Goal: Task Accomplishment & Management: Manage account settings

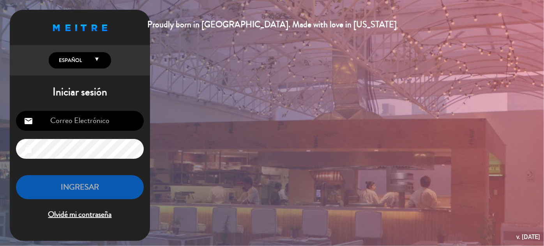
type input "[EMAIL_ADDRESS][DOMAIN_NAME]"
click at [110, 190] on button "INGRESAR" at bounding box center [80, 187] width 128 height 25
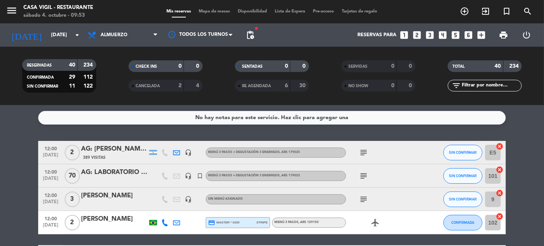
click at [483, 82] on input "text" at bounding box center [491, 86] width 60 height 9
click at [480, 85] on input "text" at bounding box center [491, 86] width 60 height 9
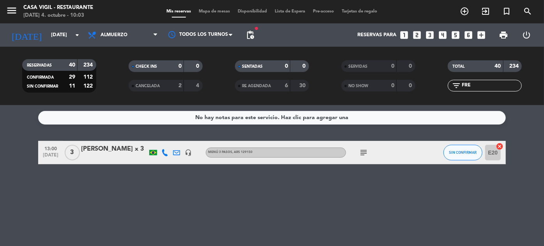
type input "FRE"
click at [47, 34] on input "[DATE]" at bounding box center [80, 35] width 67 height 14
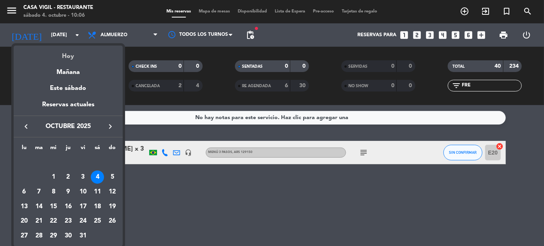
click at [72, 58] on div "Hoy" at bounding box center [68, 54] width 109 height 16
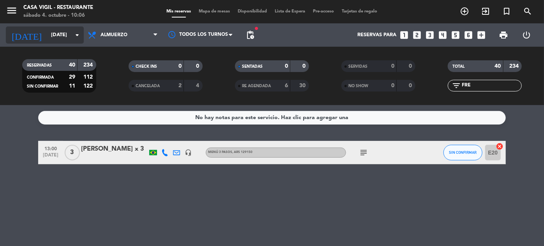
click at [66, 34] on input "[DATE]" at bounding box center [80, 35] width 67 height 14
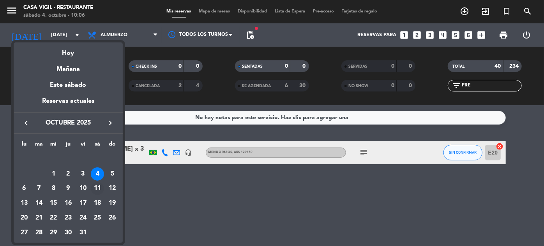
click at [98, 186] on div "11" at bounding box center [97, 188] width 13 height 13
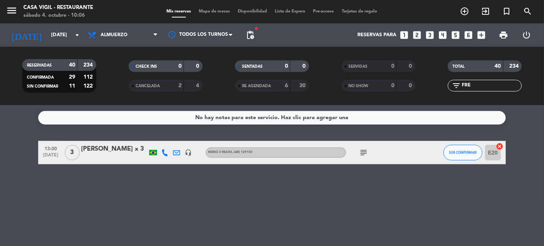
type input "[DATE]"
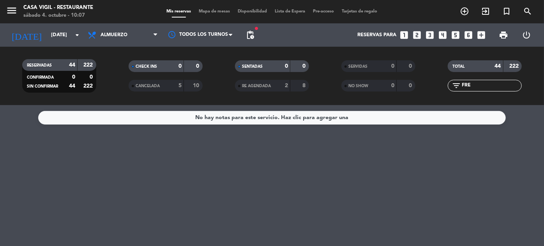
click at [481, 83] on input "FRE" at bounding box center [491, 86] width 60 height 9
type input "F"
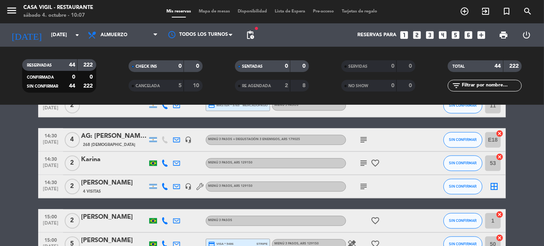
scroll to position [1040, 0]
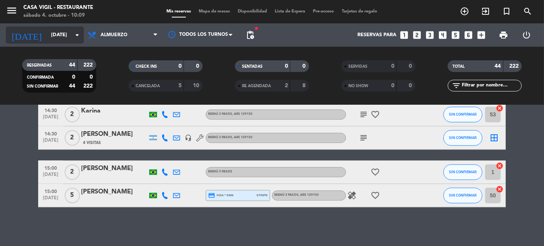
click at [53, 30] on input "[DATE]" at bounding box center [80, 35] width 67 height 14
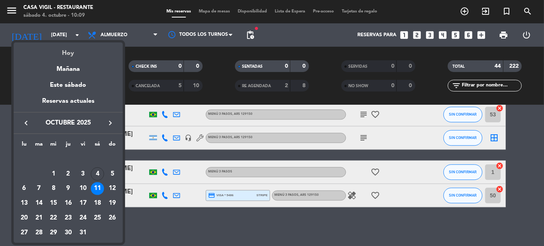
click at [69, 57] on div "Hoy" at bounding box center [68, 51] width 109 height 16
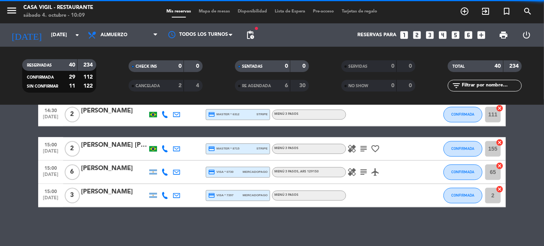
scroll to position [935, 0]
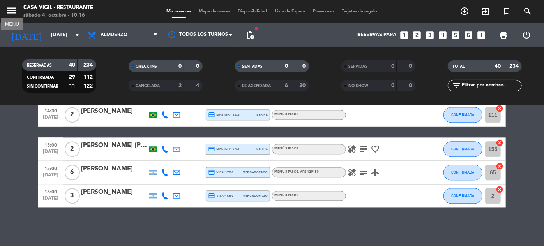
click at [10, 11] on icon "menu" at bounding box center [12, 11] width 12 height 12
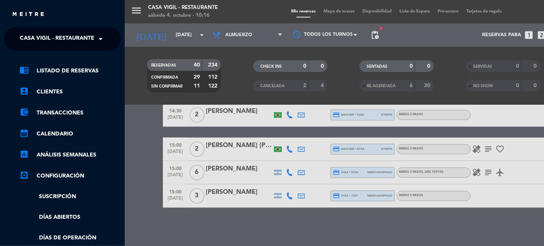
click at [88, 40] on span "Casa Vigil - Restaurante" at bounding box center [57, 39] width 74 height 16
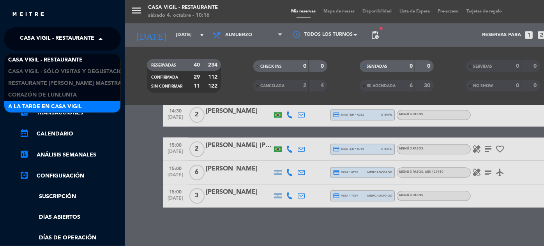
click at [65, 111] on span "A la tarde en Casa Vigil" at bounding box center [45, 107] width 74 height 9
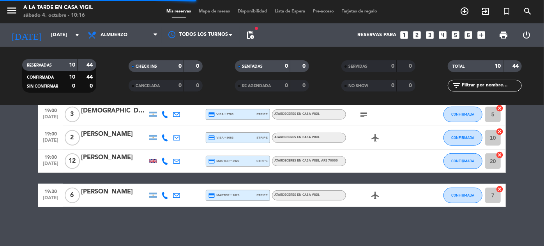
scroll to position [189, 0]
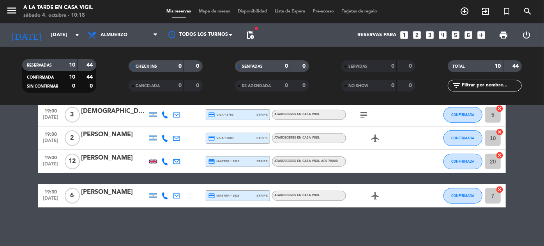
click at [19, 9] on span "menu" at bounding box center [15, 12] width 18 height 18
click at [14, 8] on icon "menu" at bounding box center [12, 11] width 12 height 12
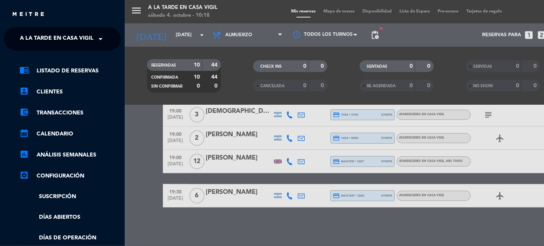
click at [101, 44] on span at bounding box center [102, 39] width 13 height 16
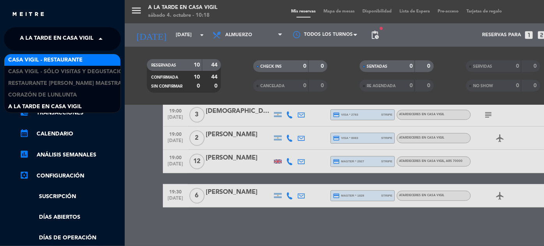
click at [80, 58] on span "Casa Vigil - Restaurante" at bounding box center [45, 60] width 74 height 9
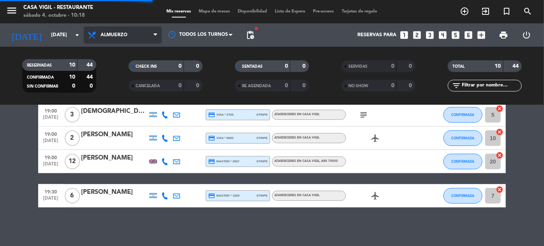
click at [117, 34] on span "Almuerzo" at bounding box center [114, 34] width 27 height 5
click at [116, 84] on div "menu Casa [PERSON_NAME] - Restaurante [DATE] 4. octubre - 10:18 Mis reservas Ma…" at bounding box center [272, 52] width 544 height 105
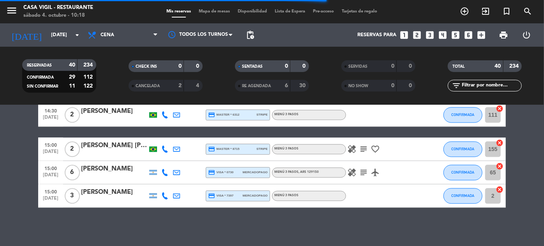
scroll to position [486, 0]
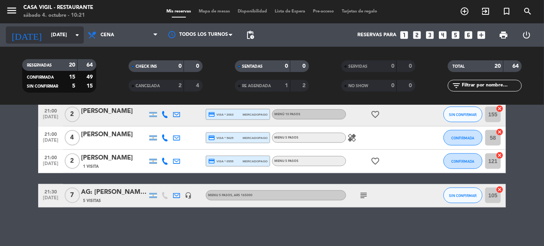
click at [62, 38] on input "[DATE]" at bounding box center [80, 35] width 67 height 14
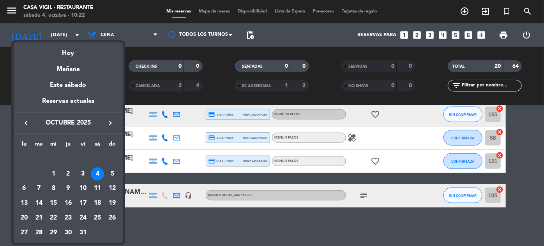
click at [125, 6] on div at bounding box center [272, 123] width 544 height 246
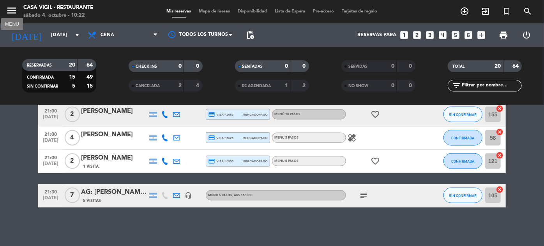
click at [10, 9] on icon "menu" at bounding box center [12, 11] width 12 height 12
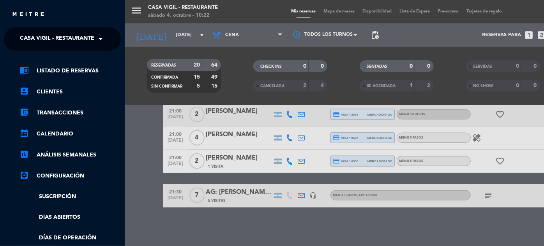
click at [89, 40] on span "Casa Vigil - Restaurante" at bounding box center [57, 39] width 74 height 16
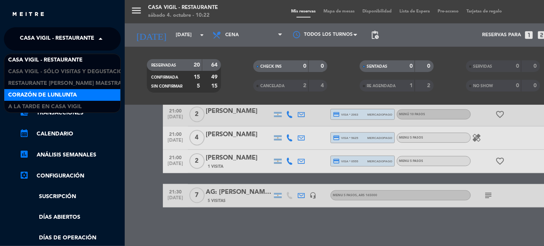
click at [74, 92] on span "Corazón de Lunlunta" at bounding box center [42, 95] width 69 height 9
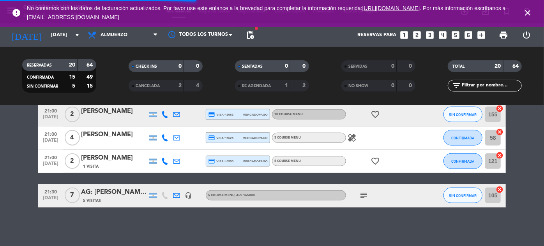
scroll to position [51, 0]
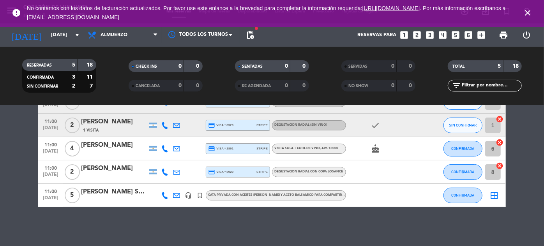
drag, startPoint x: 524, startPoint y: 11, endPoint x: 529, endPoint y: 11, distance: 5.1
click at [524, 11] on icon "close" at bounding box center [527, 12] width 9 height 9
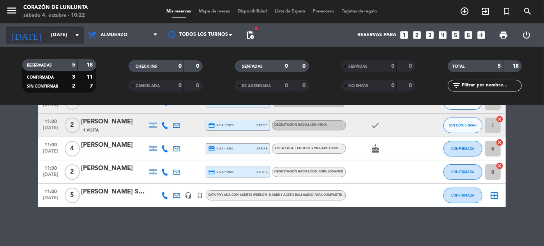
click at [47, 36] on input "[DATE]" at bounding box center [80, 35] width 67 height 14
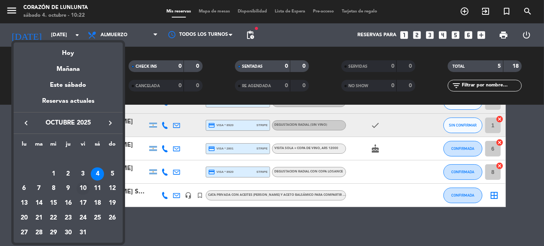
click at [83, 188] on div "10" at bounding box center [82, 188] width 13 height 13
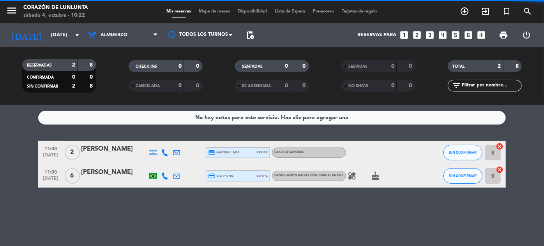
scroll to position [0, 0]
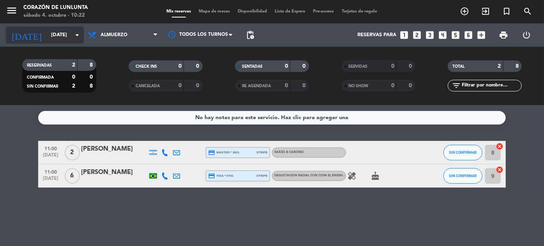
click at [56, 32] on input "[DATE]" at bounding box center [80, 35] width 67 height 14
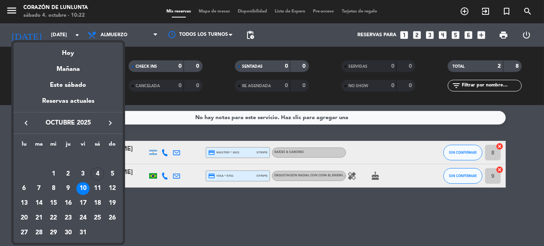
click at [97, 186] on div "11" at bounding box center [97, 188] width 13 height 13
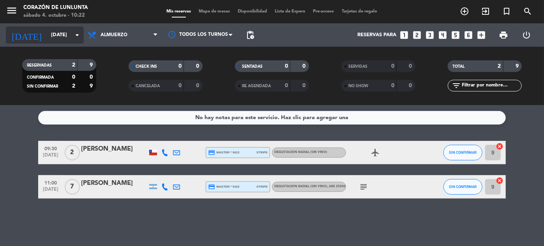
click at [39, 42] on div "[DATE] [DATE] arrow_drop_down" at bounding box center [45, 35] width 78 height 17
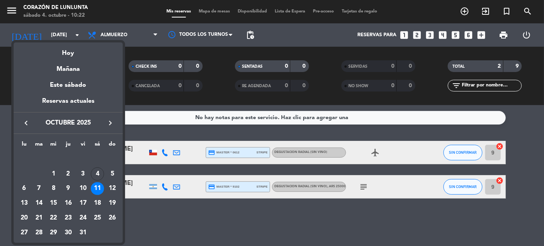
click at [110, 122] on icon "keyboard_arrow_right" at bounding box center [110, 123] width 9 height 9
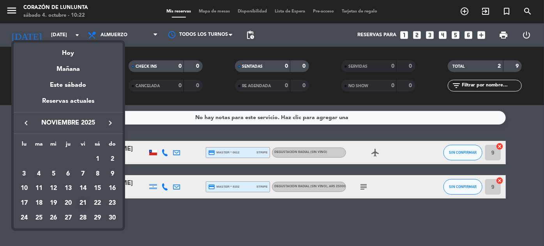
click at [79, 202] on div "21" at bounding box center [82, 203] width 13 height 13
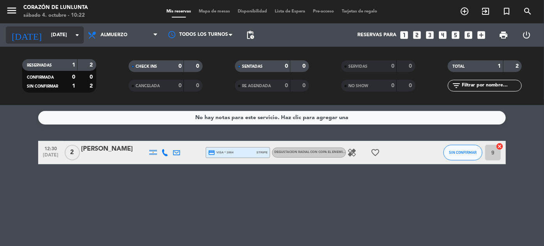
click at [59, 35] on input "[DATE]" at bounding box center [80, 35] width 67 height 14
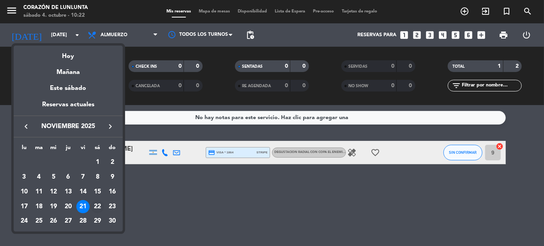
click at [99, 202] on div "22" at bounding box center [97, 206] width 13 height 13
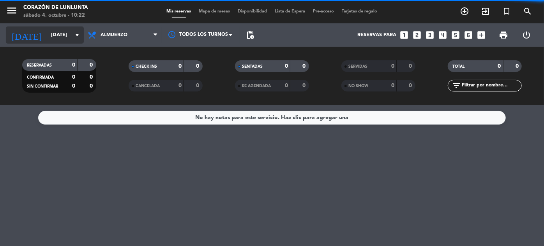
click at [60, 37] on input "[DATE]" at bounding box center [80, 35] width 67 height 14
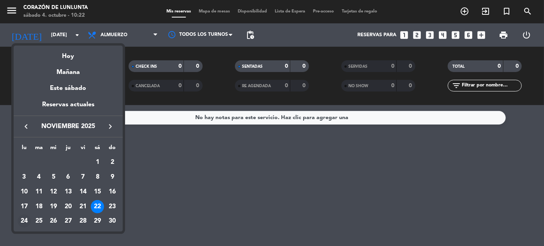
click at [26, 220] on div "24" at bounding box center [24, 221] width 13 height 13
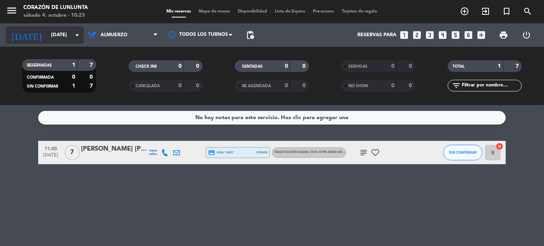
click at [61, 37] on input "[DATE]" at bounding box center [80, 35] width 67 height 14
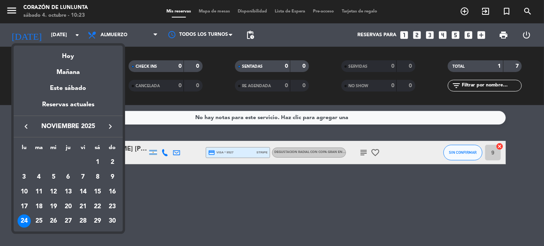
click at [106, 124] on icon "keyboard_arrow_right" at bounding box center [110, 126] width 9 height 9
click at [57, 220] on div "24" at bounding box center [53, 221] width 13 height 13
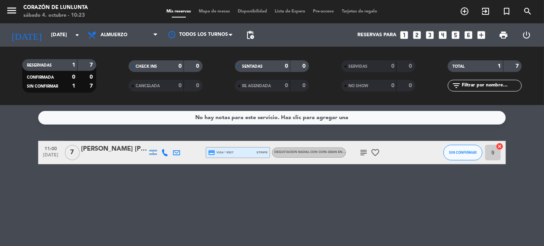
type input "mié. 24 dic."
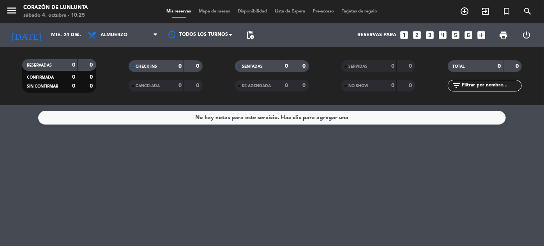
click at [420, 37] on icon "looks_two" at bounding box center [417, 35] width 10 height 10
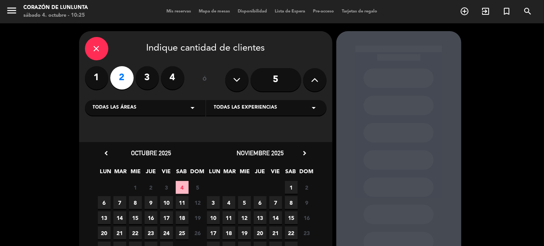
click at [184, 199] on span "11" at bounding box center [182, 203] width 13 height 13
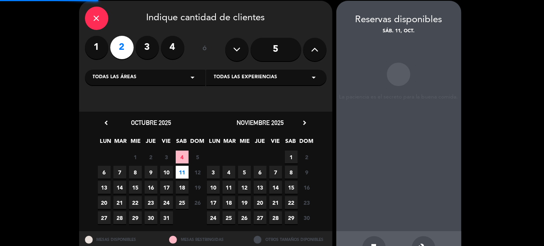
scroll to position [31, 0]
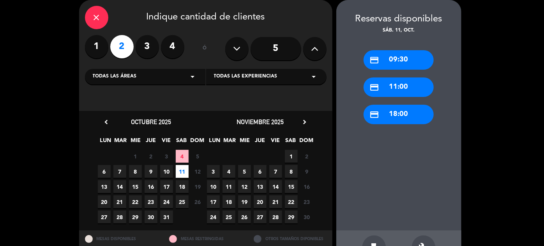
click at [101, 17] on icon "close" at bounding box center [96, 17] width 9 height 9
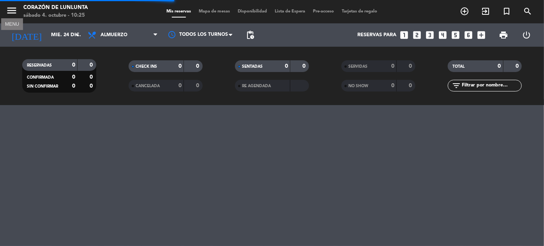
click at [11, 10] on icon "menu" at bounding box center [12, 11] width 12 height 12
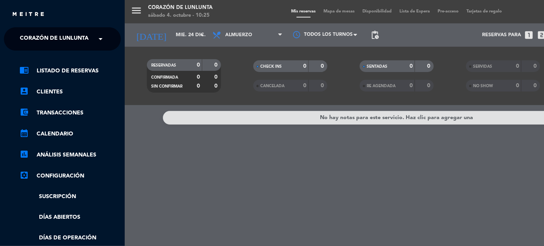
click at [97, 38] on span at bounding box center [102, 39] width 13 height 16
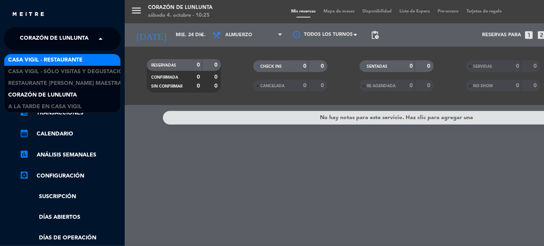
click at [66, 58] on span "Casa Vigil - Restaurante" at bounding box center [45, 60] width 74 height 9
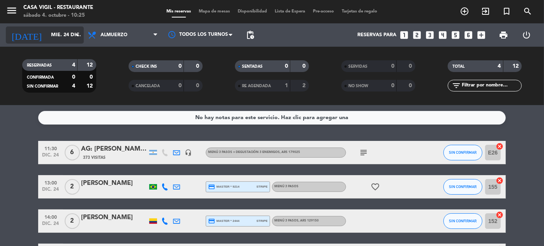
click at [50, 41] on input "mié. 24 dic." at bounding box center [80, 35] width 67 height 14
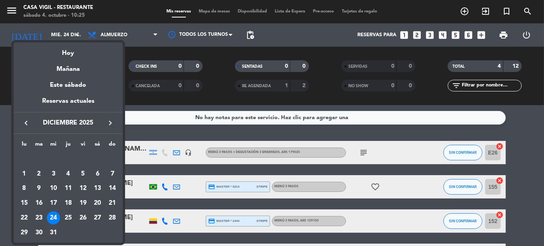
click at [420, 36] on div at bounding box center [272, 123] width 544 height 246
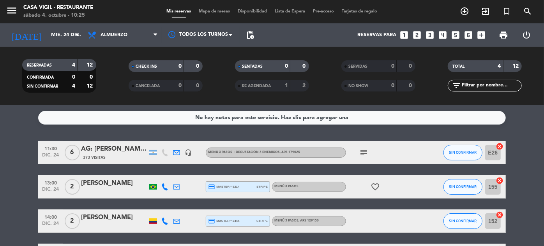
click at [420, 36] on icon "looks_two" at bounding box center [417, 35] width 10 height 10
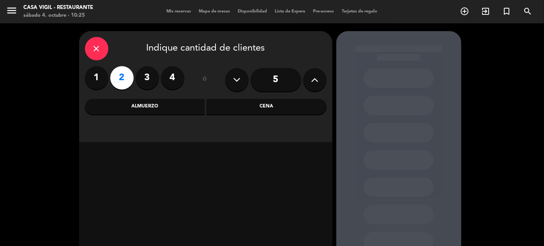
click at [163, 103] on div "Almuerzo" at bounding box center [145, 107] width 120 height 16
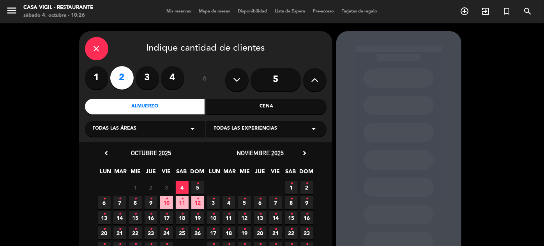
click at [181, 204] on icon "•" at bounding box center [182, 199] width 3 height 12
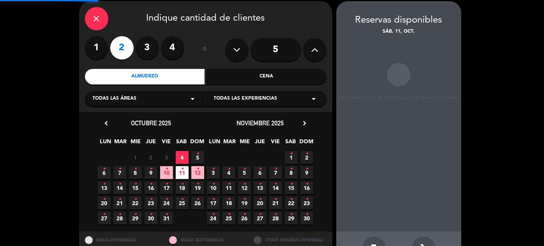
scroll to position [31, 0]
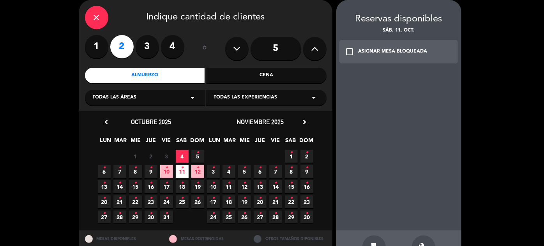
click at [369, 46] on div "check_box_outline_blank ASIGNAR MESA BLOQUEADA" at bounding box center [399, 51] width 119 height 23
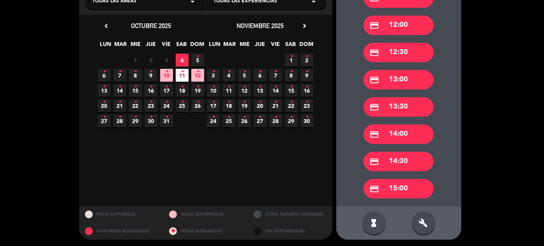
scroll to position [129, 0]
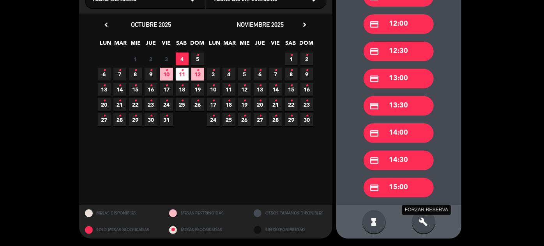
drag, startPoint x: 424, startPoint y: 221, endPoint x: 404, endPoint y: 226, distance: 20.9
click at [424, 221] on icon "build" at bounding box center [423, 222] width 9 height 9
click at [422, 219] on icon "build" at bounding box center [423, 222] width 9 height 9
click at [182, 73] on icon "•" at bounding box center [182, 70] width 3 height 12
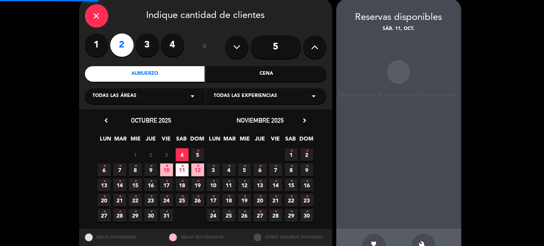
scroll to position [31, 0]
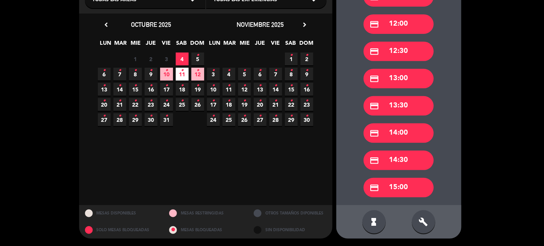
click at [406, 186] on div "credit_card 15:00" at bounding box center [399, 187] width 70 height 19
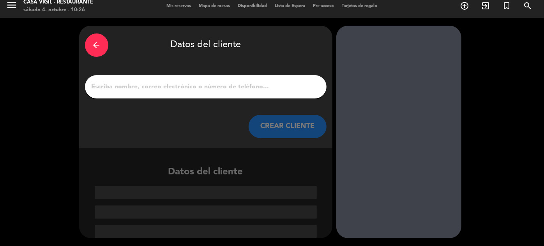
click at [172, 7] on span "Mis reservas" at bounding box center [179, 6] width 32 height 4
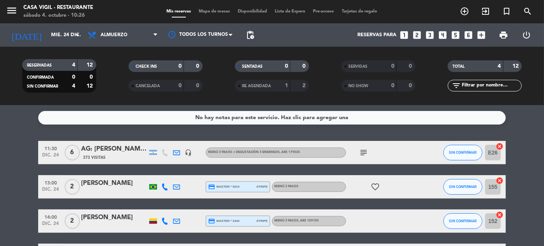
click at [417, 36] on icon "looks_two" at bounding box center [417, 35] width 10 height 10
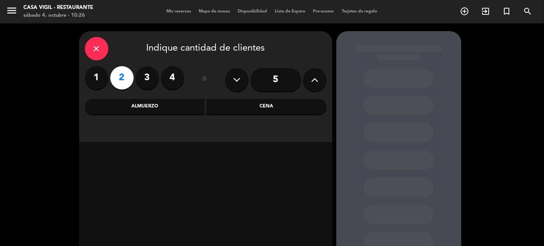
click at [175, 106] on div "Almuerzo" at bounding box center [145, 107] width 120 height 16
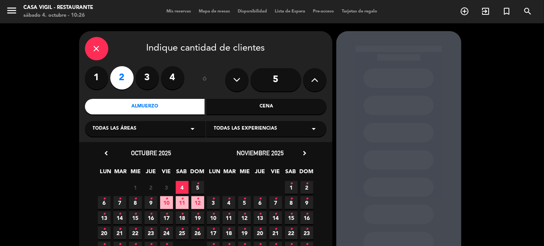
click at [182, 203] on icon "•" at bounding box center [182, 199] width 3 height 12
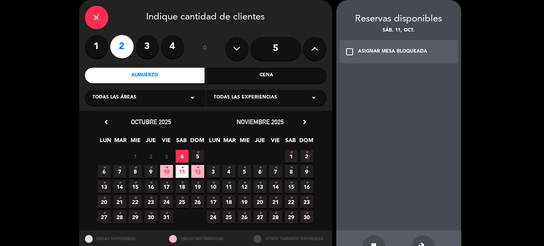
scroll to position [57, 0]
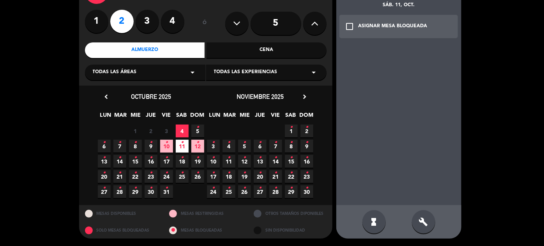
click at [427, 219] on icon "build" at bounding box center [423, 222] width 9 height 9
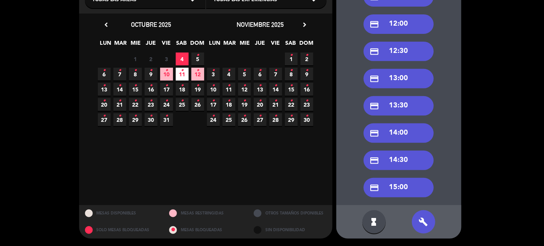
click at [400, 191] on div "credit_card 15:00" at bounding box center [399, 187] width 70 height 19
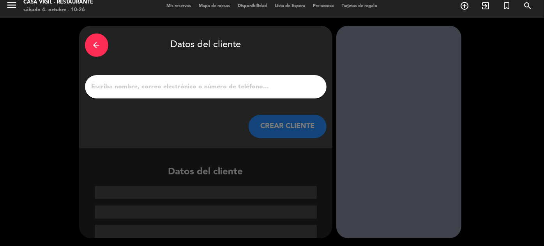
scroll to position [5, 0]
click at [286, 120] on button "CREAR CLIENTE" at bounding box center [288, 126] width 78 height 23
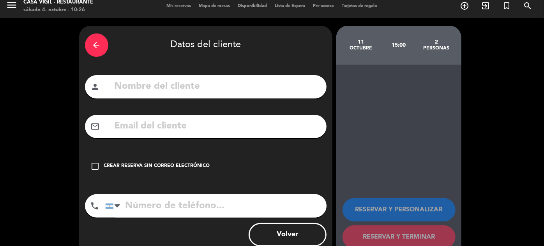
click at [286, 88] on input "text" at bounding box center [217, 87] width 207 height 16
type input "[PERSON_NAME]"
click at [152, 170] on div "check_box_outline_blank Crear reserva sin correo electrónico" at bounding box center [206, 166] width 242 height 23
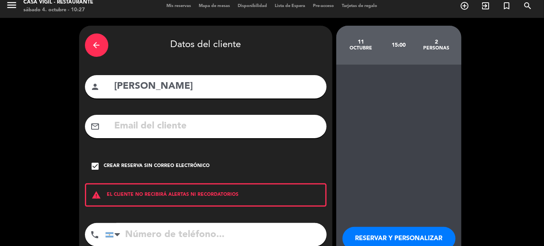
click at [189, 237] on input "tel" at bounding box center [215, 234] width 221 height 23
type input "2612699022"
click at [375, 232] on button "RESERVAR Y PERSONALIZAR" at bounding box center [399, 238] width 113 height 23
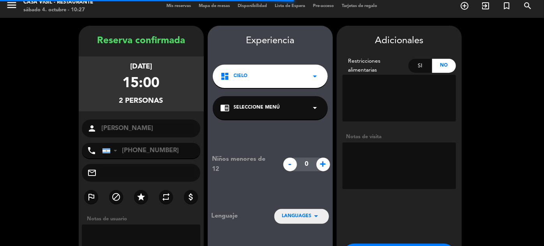
scroll to position [31, 0]
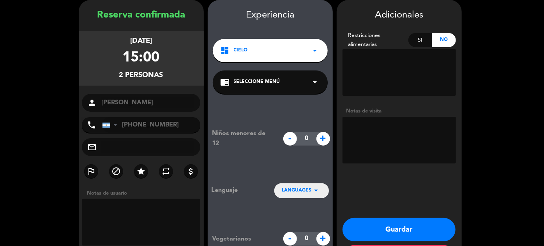
click at [395, 145] on textarea at bounding box center [399, 140] width 113 height 47
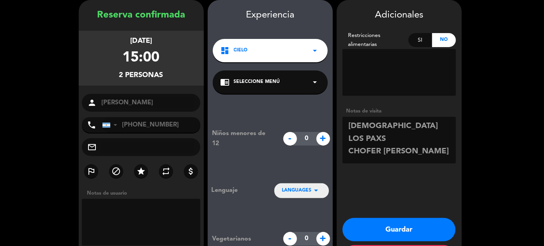
type textarea "[DEMOGRAPHIC_DATA] LOS PAXS CHOFER [PERSON_NAME]"
click at [414, 232] on button "Guardar" at bounding box center [399, 229] width 113 height 23
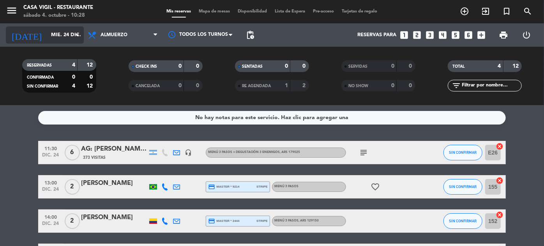
click at [47, 30] on input "mié. 24 dic." at bounding box center [80, 35] width 67 height 14
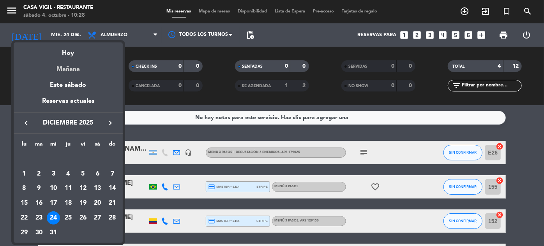
click at [73, 69] on div "Mañana" at bounding box center [68, 66] width 109 height 16
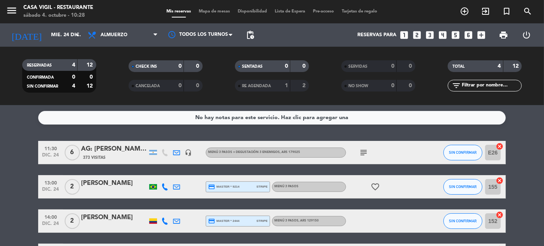
type input "[DATE]"
click at [10, 9] on icon "menu" at bounding box center [12, 11] width 12 height 12
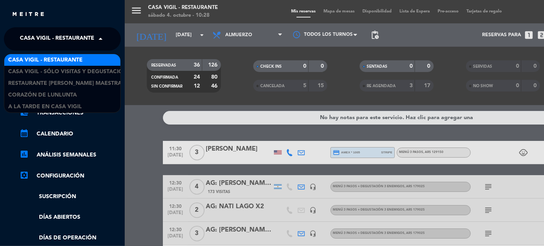
click at [87, 38] on span "Casa Vigil - Restaurante" at bounding box center [57, 39] width 74 height 16
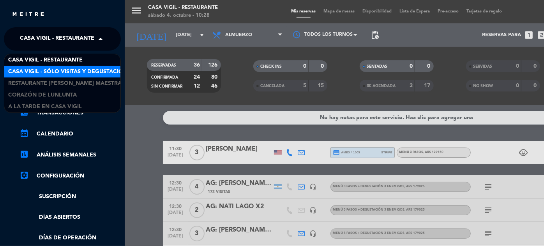
click at [91, 71] on span "Casa Vigil - SÓLO Visitas y Degustaciones" at bounding box center [71, 71] width 126 height 9
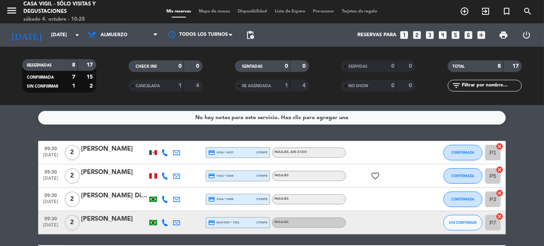
click at [489, 87] on input "text" at bounding box center [491, 86] width 60 height 9
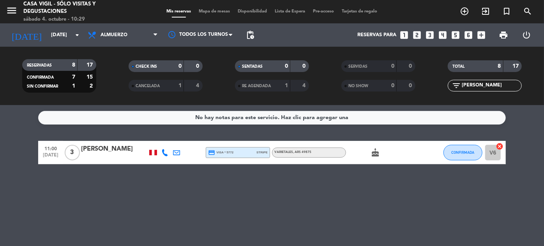
type input "[PERSON_NAME]"
click at [98, 149] on div "[PERSON_NAME]" at bounding box center [114, 149] width 66 height 10
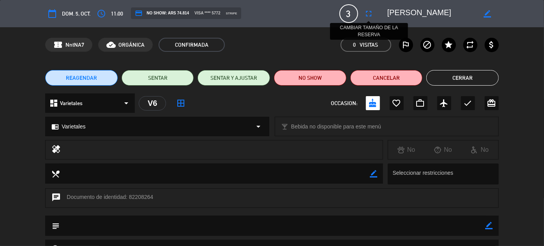
click at [368, 11] on icon "fullscreen" at bounding box center [369, 13] width 9 height 9
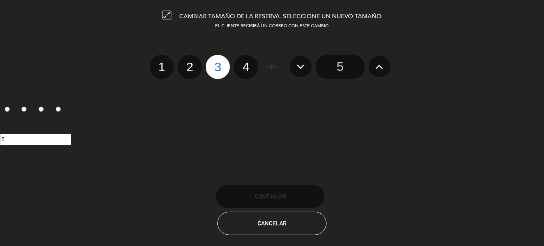
click at [241, 65] on label "4" at bounding box center [246, 67] width 24 height 24
click at [243, 63] on input "4" at bounding box center [245, 60] width 5 height 5
radio input "true"
radio input "false"
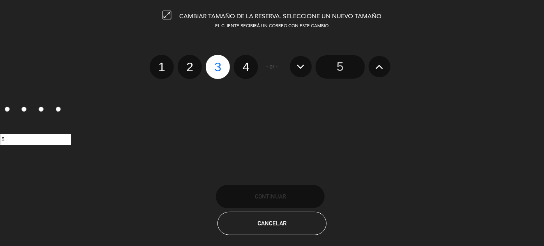
radio input "false"
radio input "true"
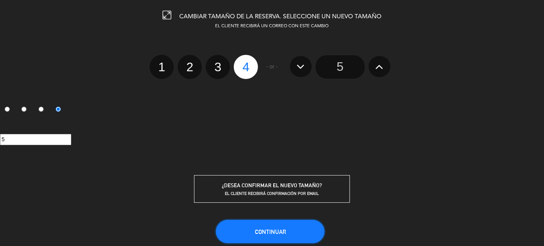
click at [287, 230] on button "Continuar" at bounding box center [270, 231] width 109 height 23
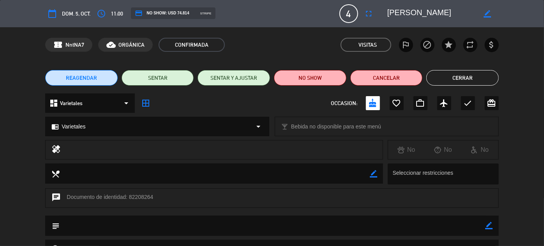
click at [480, 73] on button "Cerrar" at bounding box center [463, 78] width 73 height 16
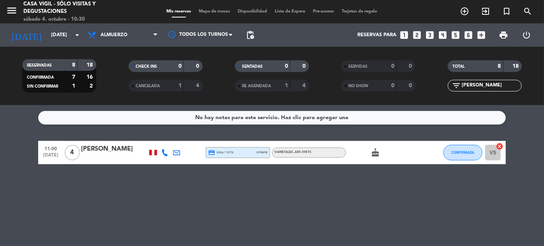
click at [480, 73] on div "TOTAL 8 18" at bounding box center [485, 69] width 106 height 19
click at [65, 39] on input "[DATE]" at bounding box center [80, 35] width 67 height 14
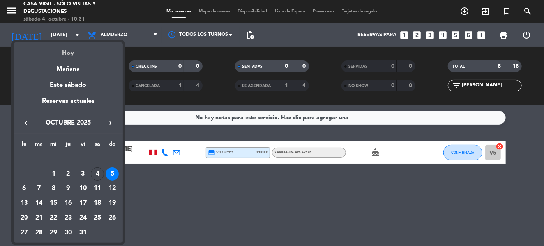
click at [71, 51] on div "Hoy" at bounding box center [68, 51] width 109 height 16
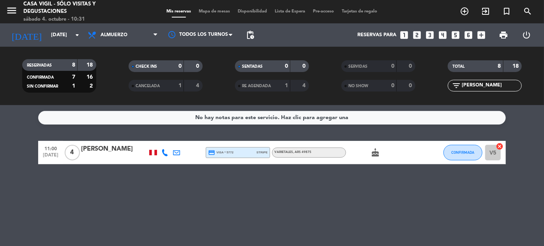
type input "[DATE]"
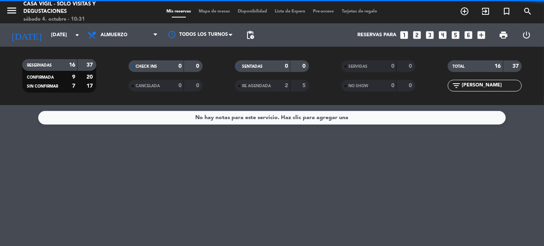
click at [487, 85] on input "[PERSON_NAME]" at bounding box center [491, 86] width 60 height 9
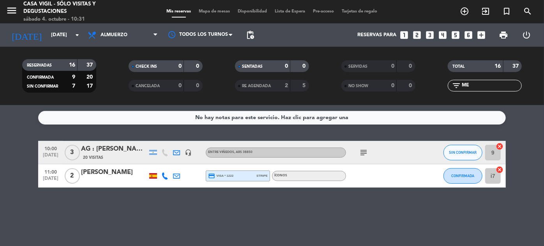
type input "M"
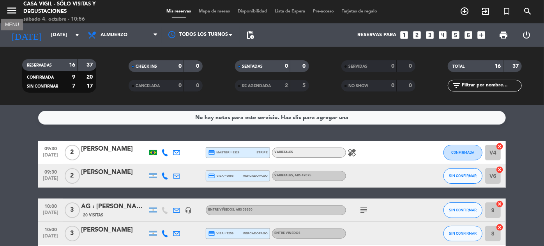
click at [12, 9] on icon "menu" at bounding box center [12, 11] width 12 height 12
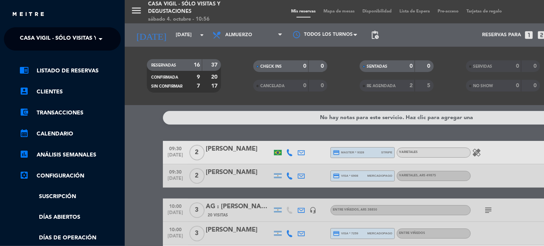
click at [76, 36] on span "Casa Vigil - SÓLO Visitas y Degustaciones" at bounding box center [83, 39] width 126 height 16
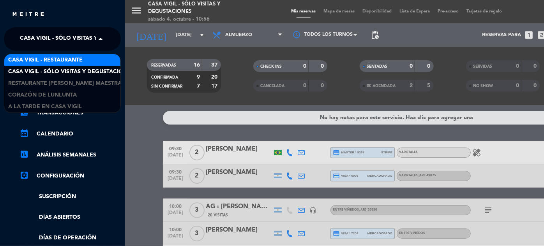
click at [74, 55] on div "Casa Vigil - Restaurante" at bounding box center [62, 60] width 116 height 12
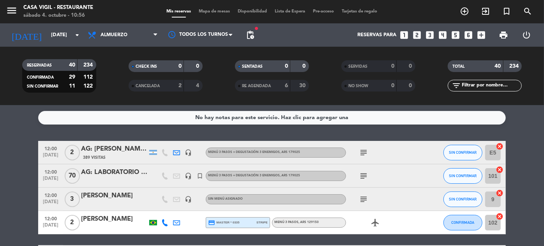
click at [491, 88] on input "text" at bounding box center [491, 86] width 60 height 9
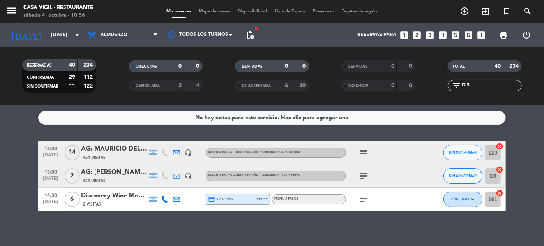
type input "DIS"
click at [113, 197] on div "Discovery Wine Mendoza" at bounding box center [114, 196] width 66 height 10
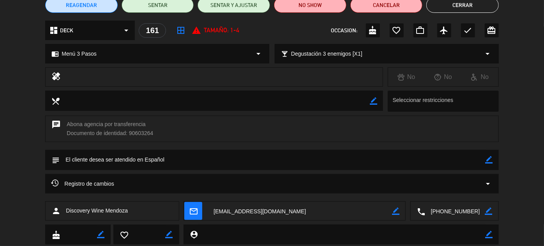
scroll to position [118, 0]
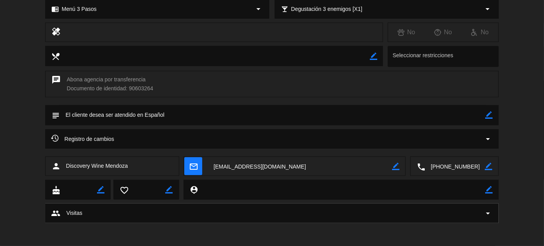
drag, startPoint x: 432, startPoint y: 168, endPoint x: 482, endPoint y: 168, distance: 49.9
click at [482, 168] on textarea at bounding box center [455, 166] width 60 height 19
click at [468, 146] on span "content_paste" at bounding box center [470, 148] width 6 height 6
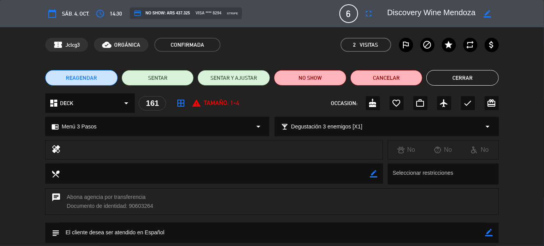
click at [490, 123] on icon "arrow_drop_down" at bounding box center [488, 126] width 9 height 9
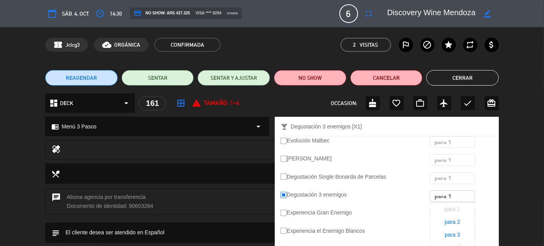
click at [459, 196] on div "× para 1" at bounding box center [448, 197] width 32 height 12
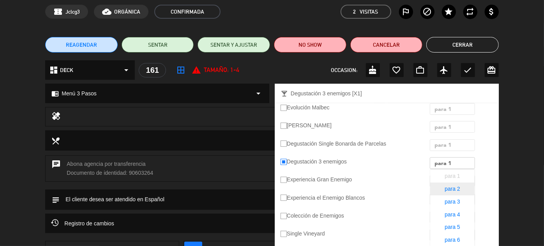
scroll to position [106, 0]
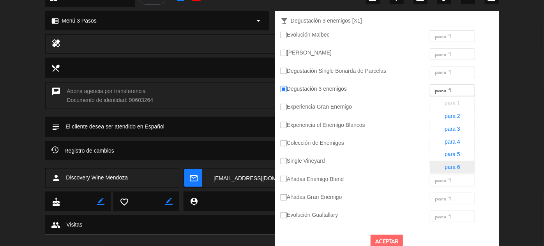
click at [461, 169] on span "para 6" at bounding box center [453, 167] width 16 height 6
click at [386, 239] on button "Aceptar" at bounding box center [387, 242] width 32 height 14
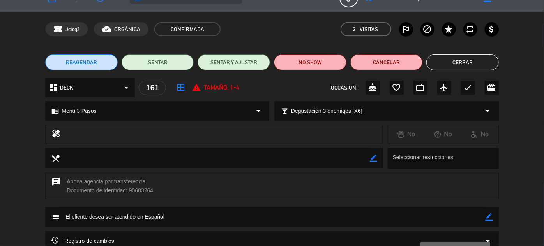
scroll to position [0, 0]
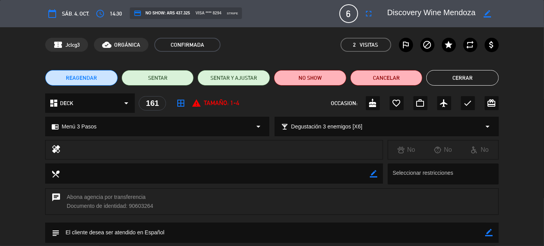
click at [459, 77] on button "Cerrar" at bounding box center [463, 78] width 73 height 16
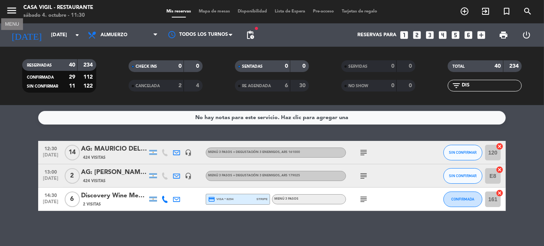
click at [10, 10] on icon "menu" at bounding box center [12, 11] width 12 height 12
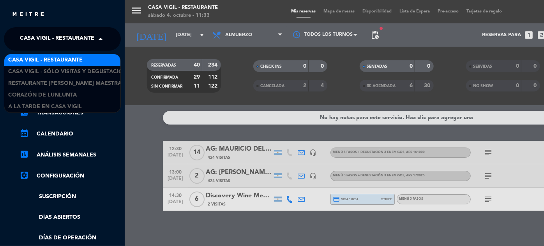
click at [89, 42] on span "Casa Vigil - Restaurante" at bounding box center [57, 39] width 74 height 16
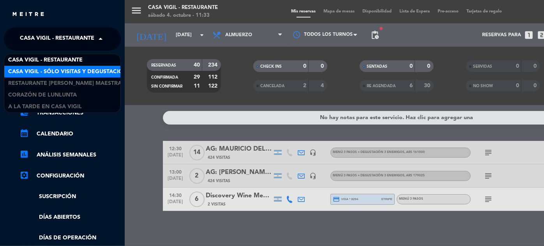
click at [92, 70] on span "Casa Vigil - SÓLO Visitas y Degustaciones" at bounding box center [71, 71] width 126 height 9
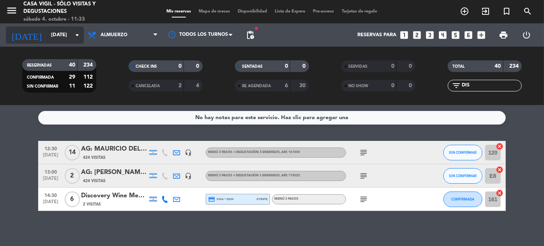
click at [68, 37] on input "[DATE]" at bounding box center [80, 35] width 67 height 14
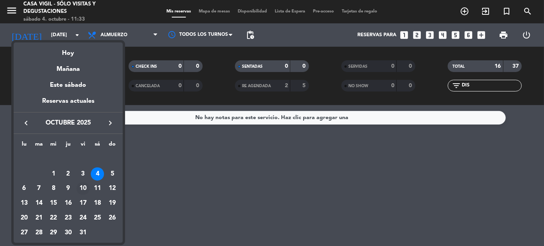
click at [79, 188] on div "10" at bounding box center [82, 188] width 13 height 13
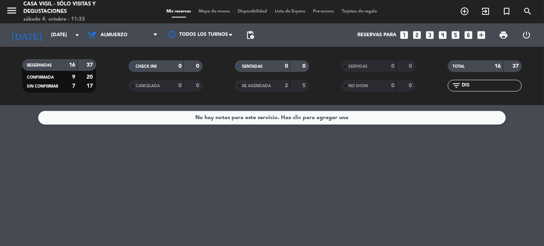
type input "[DATE]"
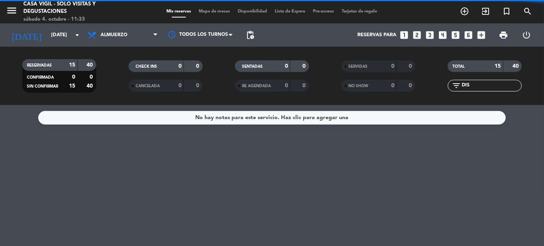
click at [486, 84] on input "DIS" at bounding box center [491, 86] width 60 height 9
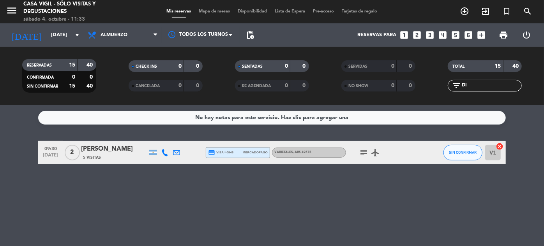
type input "D"
type input "PR"
click at [117, 147] on div "Priscila Intelizano" at bounding box center [114, 149] width 66 height 10
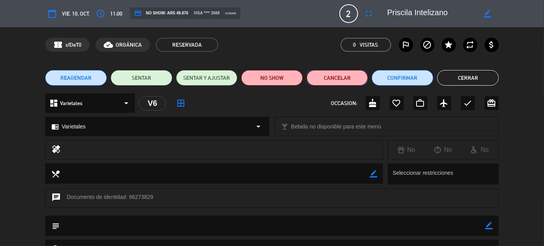
click at [350, 78] on button "Cancelar" at bounding box center [338, 78] width 62 height 16
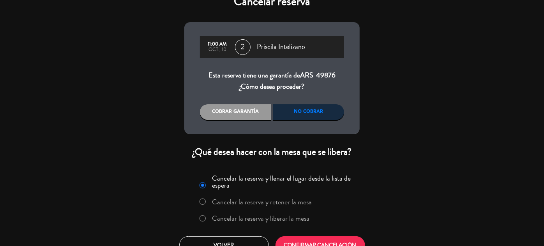
scroll to position [28, 0]
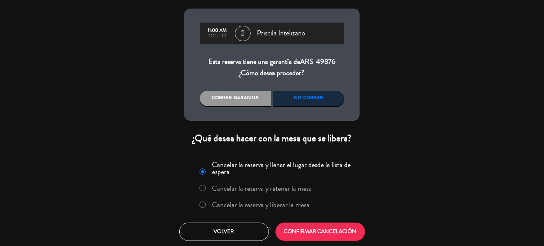
click at [291, 204] on label "Cancelar la reserva y liberar la mesa" at bounding box center [261, 205] width 97 height 7
click at [312, 233] on button "CONFIRMAR CANCELACIÓN" at bounding box center [321, 232] width 90 height 18
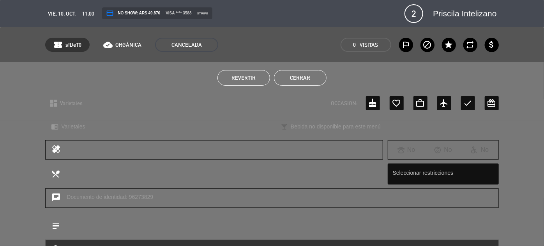
click at [299, 76] on button "Cerrar" at bounding box center [300, 78] width 53 height 16
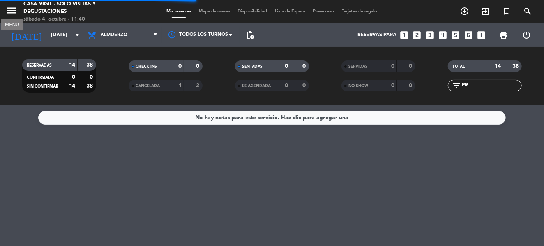
click at [12, 9] on icon "menu" at bounding box center [12, 11] width 12 height 12
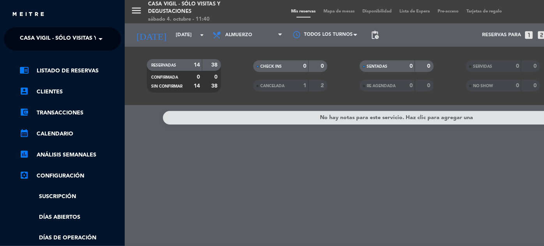
click at [87, 35] on span "Casa Vigil - SÓLO Visitas y Degustaciones" at bounding box center [83, 39] width 126 height 16
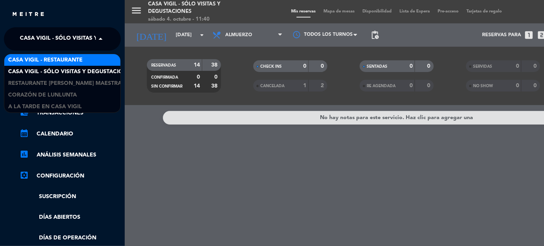
click at [85, 62] on div "Casa Vigil - Restaurante" at bounding box center [62, 60] width 116 height 12
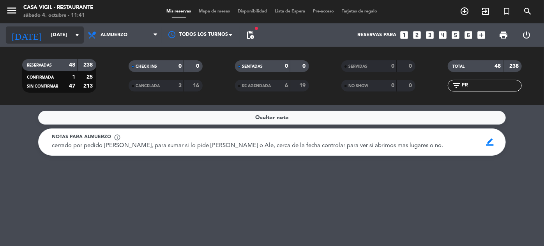
click at [61, 31] on input "[DATE]" at bounding box center [80, 35] width 67 height 14
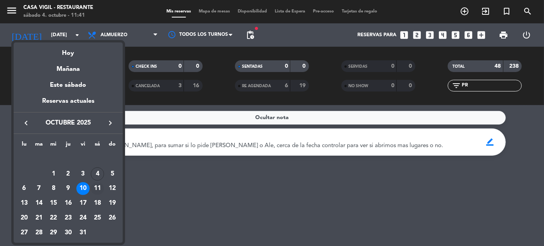
click at [95, 188] on div "11" at bounding box center [97, 188] width 13 height 13
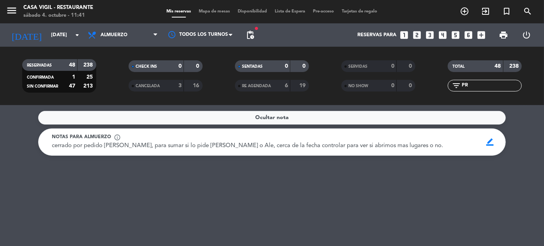
type input "[DATE]"
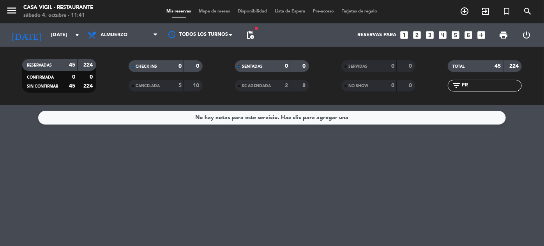
click at [443, 36] on icon "looks_4" at bounding box center [443, 35] width 10 height 10
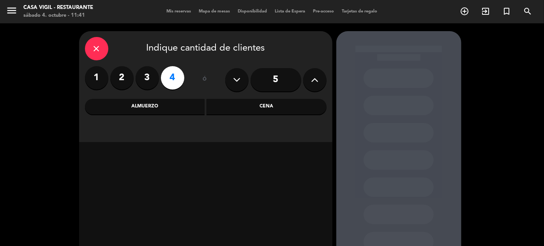
click at [187, 109] on div "Almuerzo" at bounding box center [145, 107] width 120 height 16
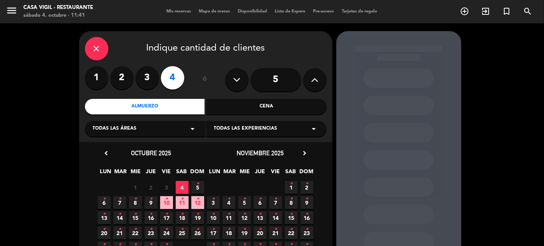
click at [201, 184] on span "5 •" at bounding box center [197, 187] width 13 height 13
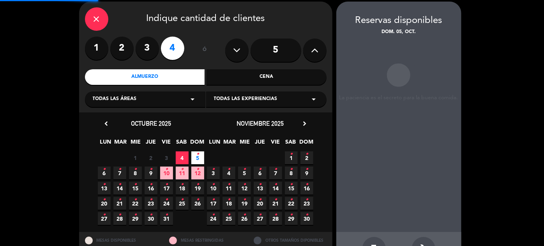
scroll to position [31, 0]
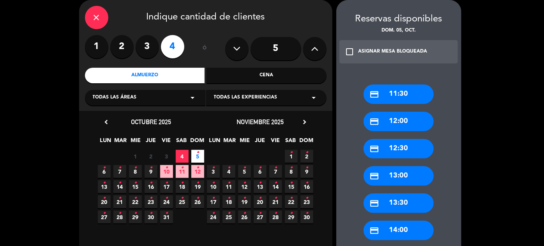
click at [397, 121] on div "credit_card 12:00" at bounding box center [399, 121] width 70 height 19
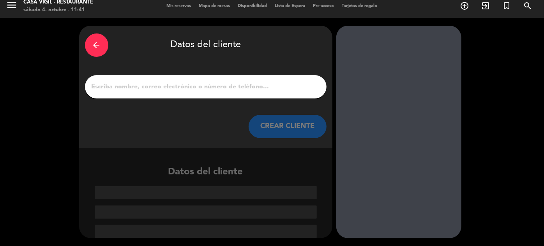
click at [305, 128] on button "CREAR CLIENTE" at bounding box center [288, 126] width 78 height 23
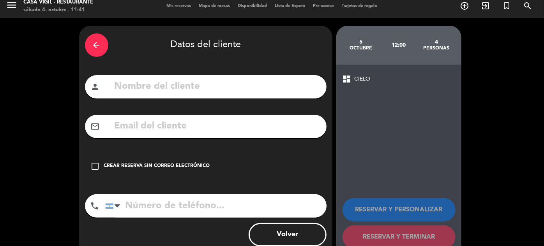
click at [285, 88] on input "text" at bounding box center [217, 87] width 207 height 16
type input "[PERSON_NAME]"
click at [164, 167] on div "Crear reserva sin correo electrónico" at bounding box center [157, 167] width 106 height 8
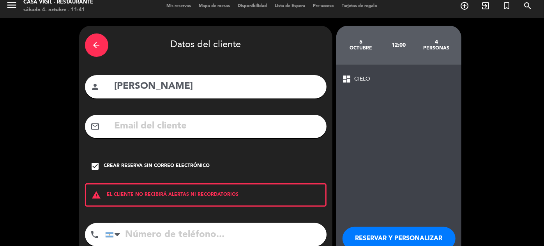
click at [186, 235] on input "tel" at bounding box center [215, 234] width 221 height 23
type input "[PHONE_NUMBER]"
click at [392, 237] on button "RESERVAR Y PERSONALIZAR" at bounding box center [399, 238] width 113 height 23
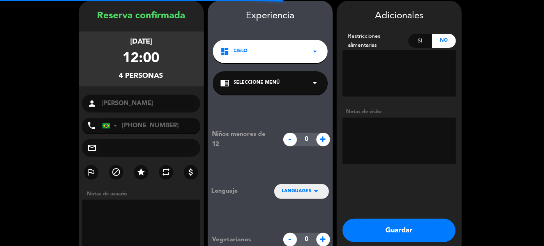
scroll to position [31, 0]
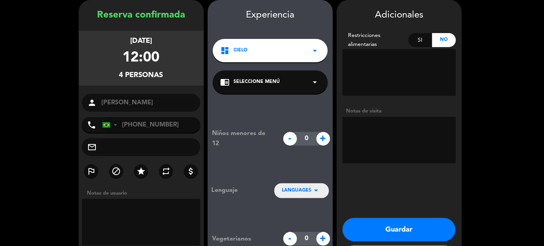
click at [371, 139] on textarea at bounding box center [399, 140] width 113 height 47
type textarea "HYATT"
click at [310, 74] on div "chrome_reader_mode Seleccione Menú arrow_drop_down" at bounding box center [270, 82] width 115 height 23
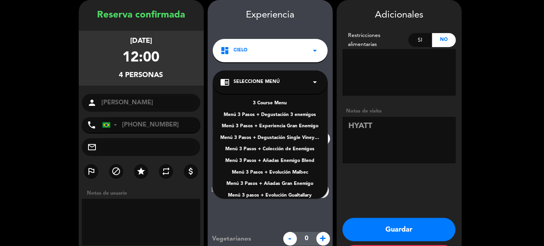
click at [266, 106] on div "3 Course Menu" at bounding box center [270, 104] width 99 height 8
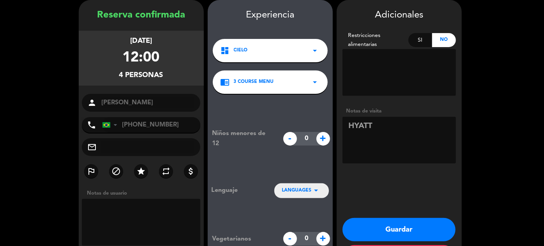
click at [317, 191] on icon "arrow_drop_down" at bounding box center [316, 190] width 9 height 9
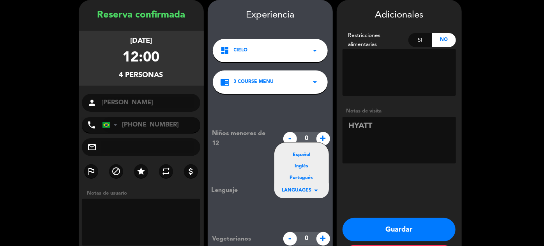
click at [307, 179] on div "Portugués" at bounding box center [301, 179] width 39 height 8
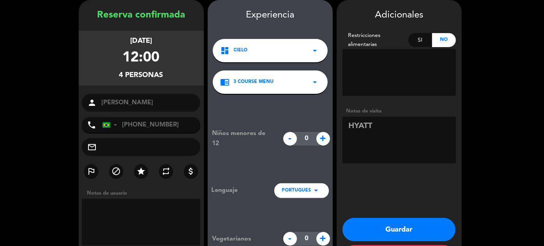
click at [322, 135] on span "+" at bounding box center [324, 139] width 14 height 14
type input "2"
click at [398, 230] on button "Guardar" at bounding box center [399, 229] width 113 height 23
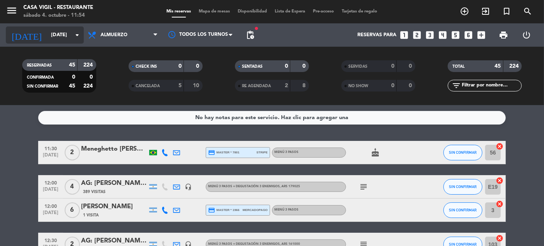
click at [57, 36] on input "[DATE]" at bounding box center [80, 35] width 67 height 14
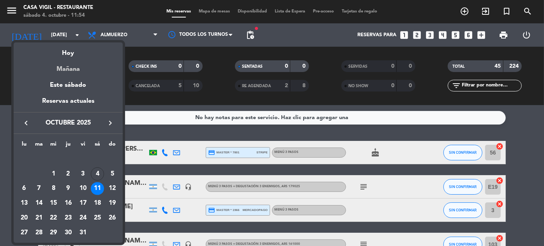
click at [71, 67] on div "Mañana" at bounding box center [68, 66] width 109 height 16
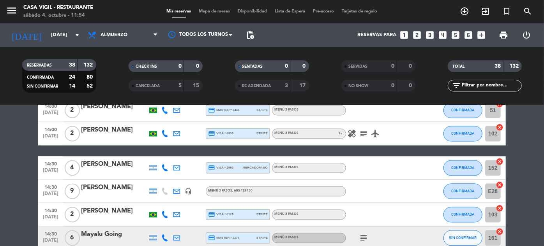
scroll to position [899, 0]
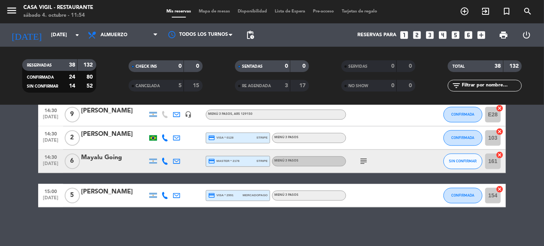
click at [363, 161] on icon "subject" at bounding box center [363, 161] width 9 height 9
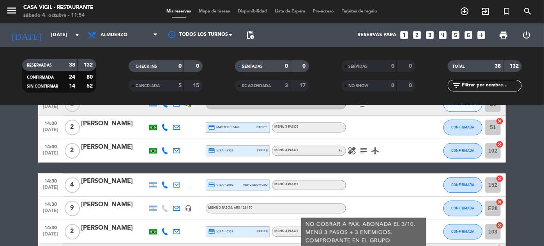
scroll to position [793, 0]
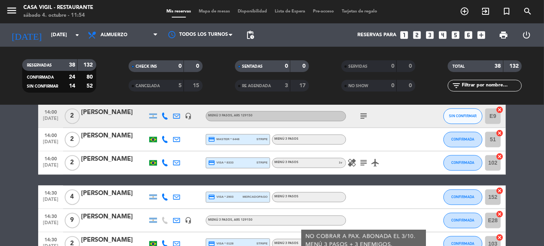
click at [353, 160] on icon "healing" at bounding box center [351, 163] width 9 height 9
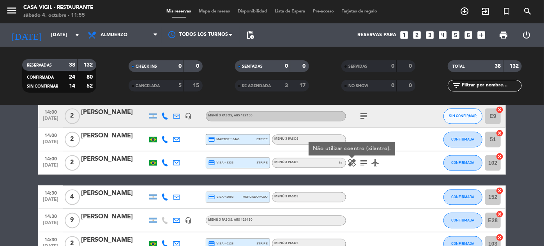
click at [341, 163] on span "1 v" at bounding box center [341, 163] width 10 height 9
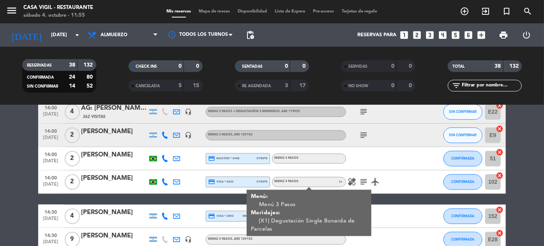
scroll to position [757, 0]
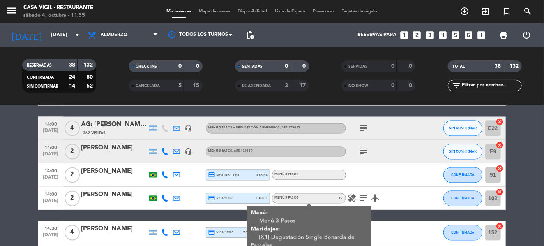
click at [365, 151] on icon "subject" at bounding box center [363, 151] width 9 height 9
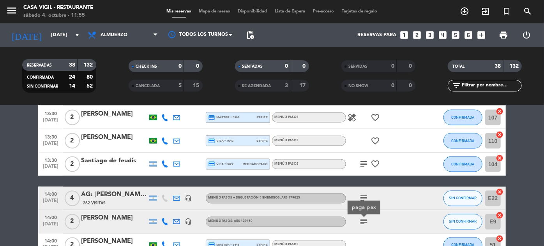
scroll to position [686, 0]
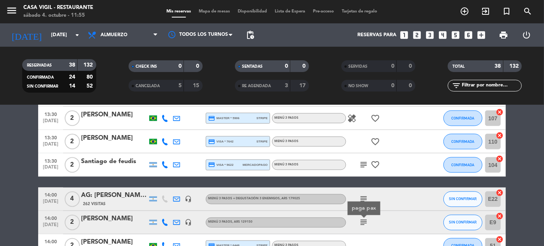
click at [363, 165] on icon "subject" at bounding box center [363, 165] width 9 height 9
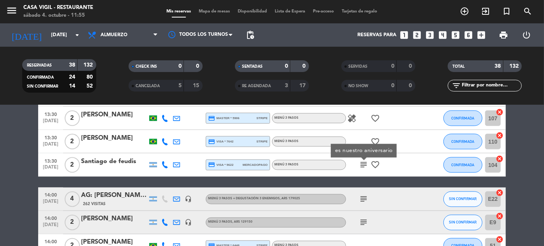
scroll to position [651, 0]
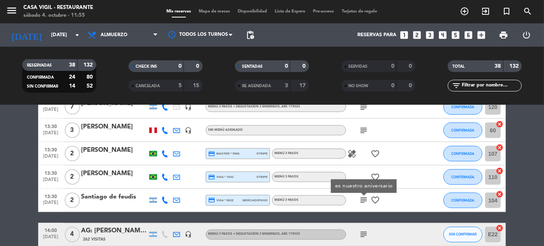
click at [352, 154] on icon "healing" at bounding box center [351, 153] width 9 height 9
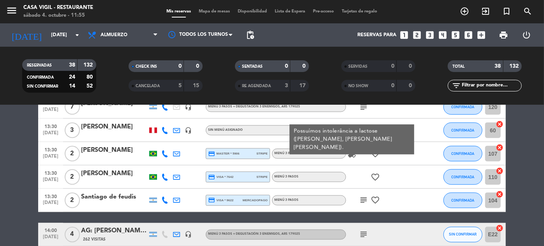
click at [436, 151] on div at bounding box center [426, 153] width 21 height 23
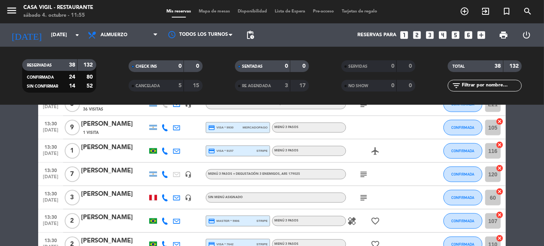
scroll to position [580, 0]
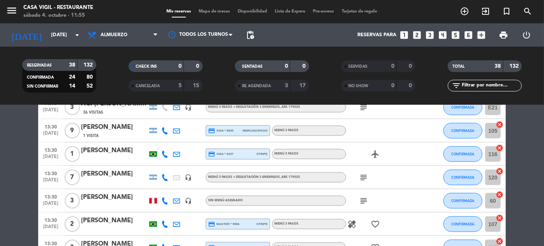
click at [362, 202] on icon "subject" at bounding box center [363, 201] width 9 height 9
click at [398, 172] on div "subject" at bounding box center [381, 177] width 70 height 23
click at [366, 175] on icon "subject" at bounding box center [363, 177] width 9 height 9
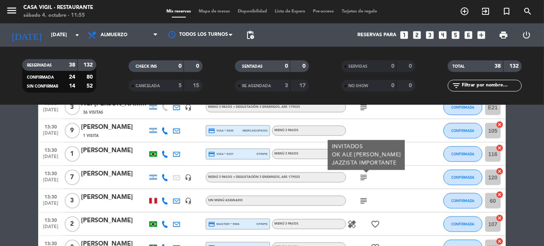
click at [437, 183] on div at bounding box center [426, 177] width 21 height 23
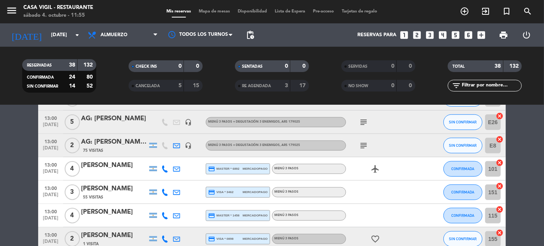
scroll to position [332, 0]
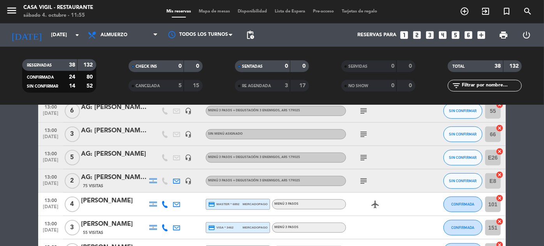
click at [364, 180] on icon "subject" at bounding box center [363, 181] width 9 height 9
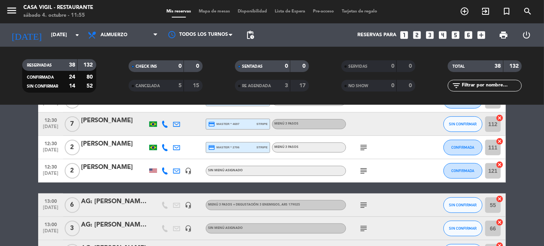
scroll to position [225, 0]
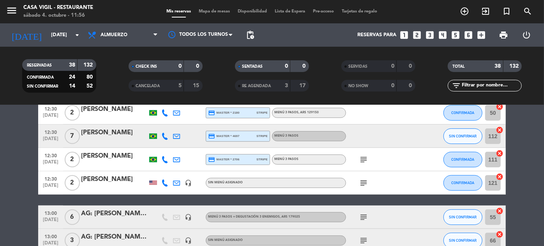
click at [365, 182] on icon "subject" at bounding box center [363, 183] width 9 height 9
click at [361, 158] on icon "subject" at bounding box center [363, 159] width 9 height 9
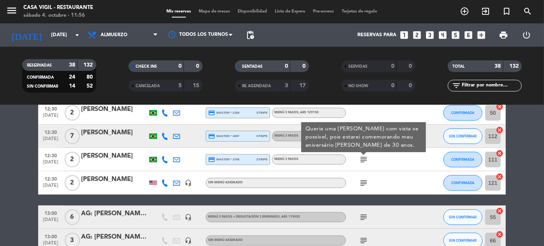
click at [391, 160] on div "subject Queria uma [PERSON_NAME] com vista se possível, pois estarei comemorand…" at bounding box center [381, 159] width 70 height 23
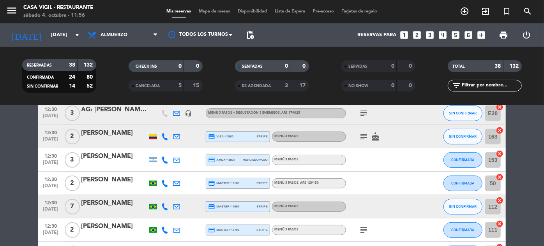
scroll to position [119, 0]
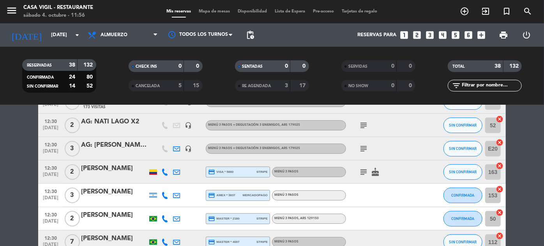
click at [363, 168] on icon "subject" at bounding box center [363, 172] width 9 height 9
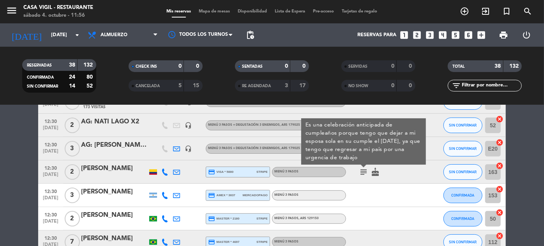
click at [403, 172] on div "subject Es una celebración anticipada de cumpleaños porque tengo que dejar a mi…" at bounding box center [381, 172] width 70 height 23
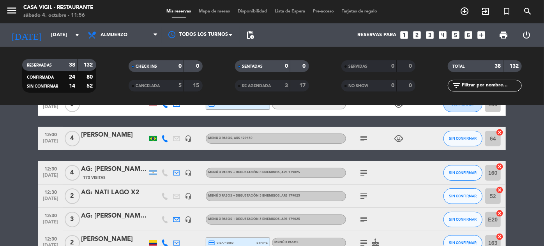
scroll to position [13, 0]
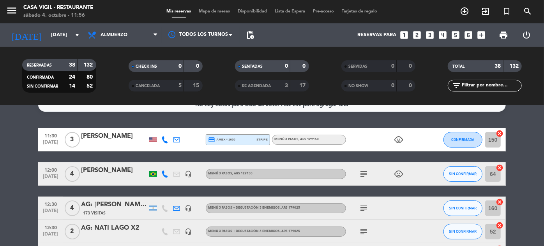
click at [363, 171] on icon "subject" at bounding box center [363, 174] width 9 height 9
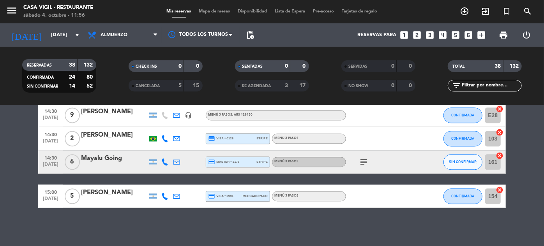
scroll to position [899, 0]
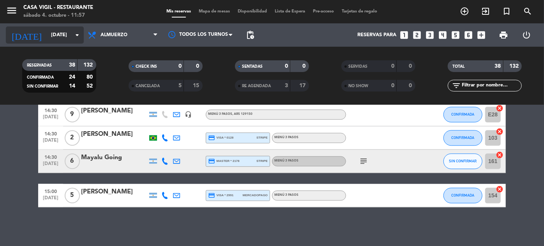
click at [64, 34] on input "[DATE]" at bounding box center [80, 35] width 67 height 14
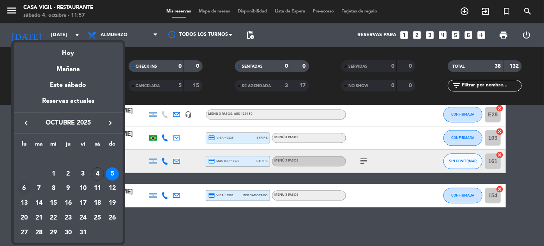
click at [25, 187] on div "6" at bounding box center [24, 188] width 13 height 13
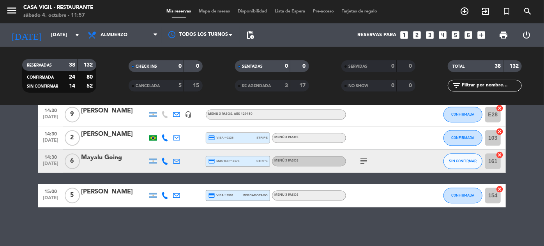
type input "[DATE]"
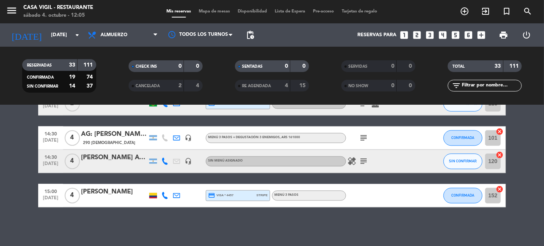
click at [353, 160] on icon "healing" at bounding box center [351, 161] width 9 height 9
click at [400, 146] on div "subject" at bounding box center [381, 138] width 70 height 23
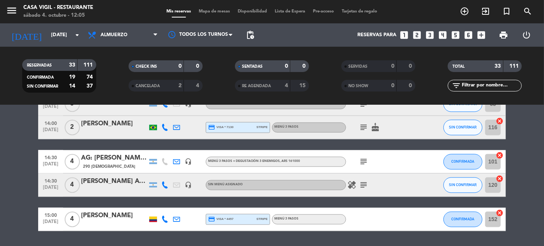
scroll to position [746, 0]
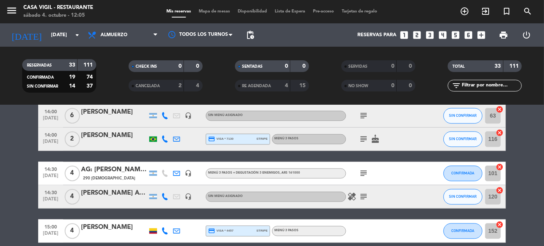
click at [367, 141] on icon "subject" at bounding box center [363, 139] width 9 height 9
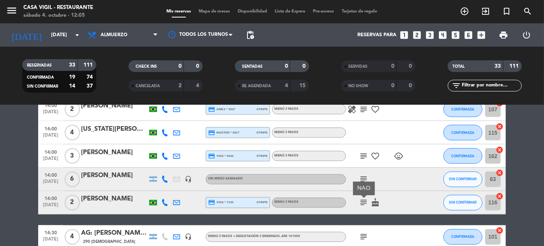
scroll to position [676, 0]
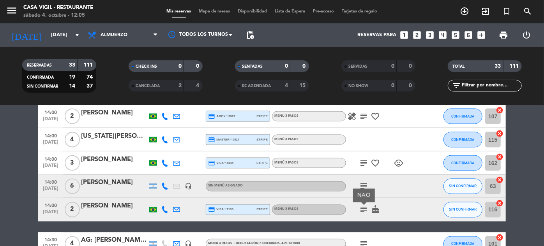
click at [364, 183] on icon "subject" at bounding box center [363, 186] width 9 height 9
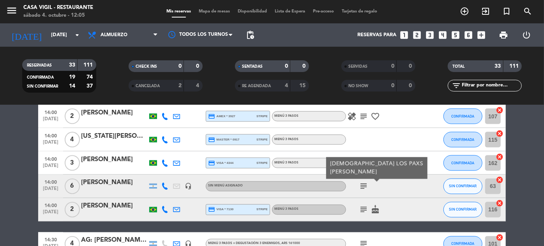
click at [390, 128] on div at bounding box center [381, 139] width 70 height 23
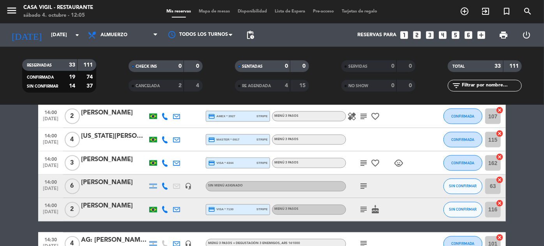
scroll to position [640, 0]
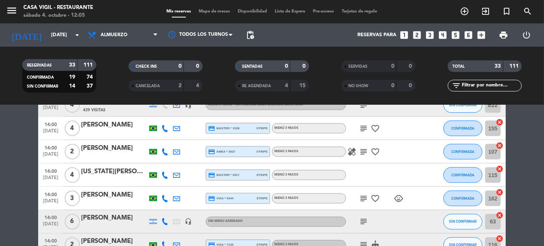
click at [365, 197] on icon "subject" at bounding box center [363, 198] width 9 height 9
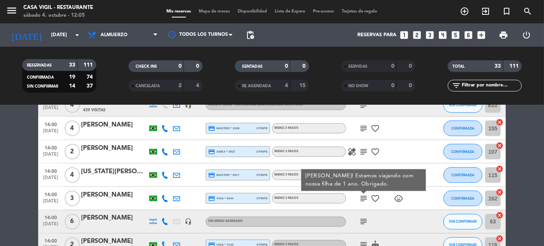
click at [396, 146] on div "healing subject favorite_border" at bounding box center [381, 151] width 70 height 23
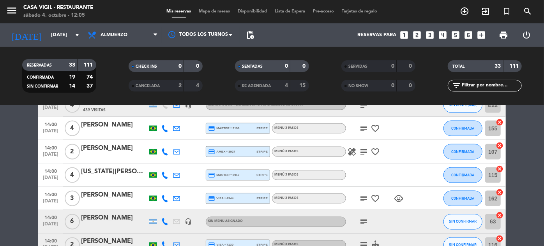
click at [363, 151] on icon "subject" at bounding box center [363, 151] width 9 height 9
click at [350, 151] on icon "healing" at bounding box center [351, 151] width 9 height 9
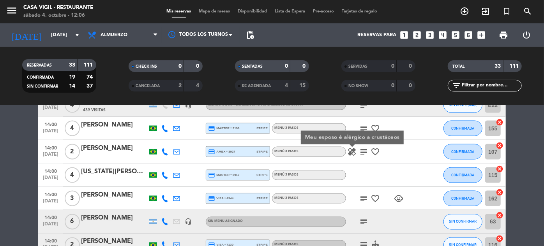
click at [365, 127] on icon "subject" at bounding box center [363, 128] width 9 height 9
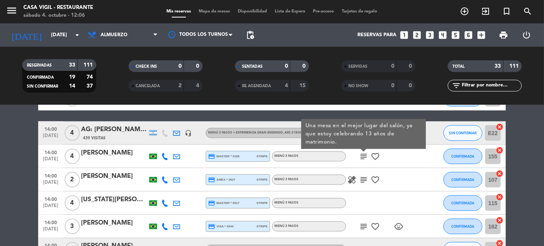
scroll to position [605, 0]
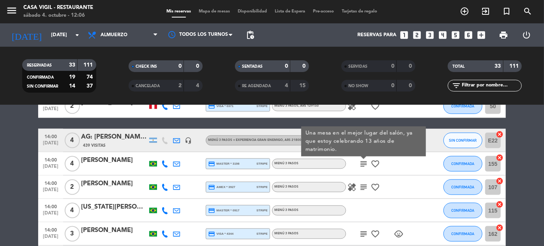
click at [409, 174] on div "subject Una mesa en el mejor lugar del salón, ya que estoy celebrando 13 años d…" at bounding box center [381, 163] width 70 height 23
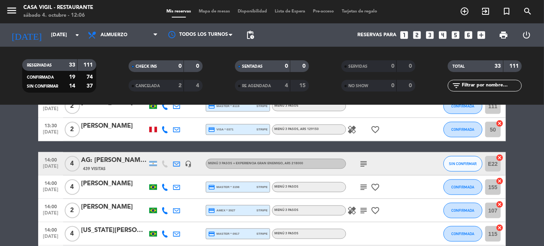
scroll to position [569, 0]
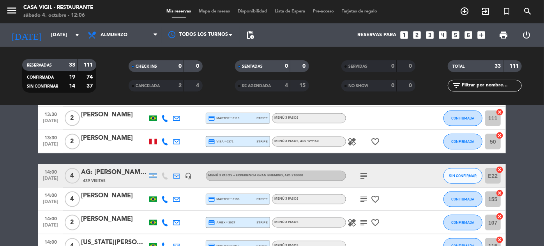
click at [352, 142] on icon "healing" at bounding box center [351, 141] width 9 height 9
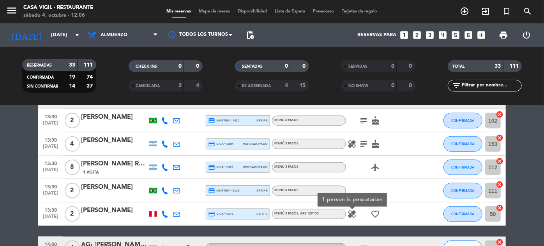
scroll to position [463, 0]
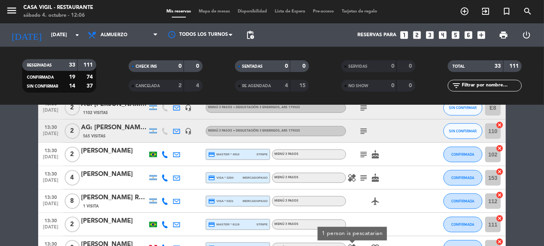
click at [354, 177] on icon "healing" at bounding box center [351, 178] width 9 height 9
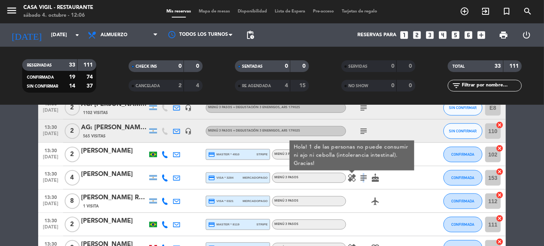
click at [363, 177] on icon "subject" at bounding box center [363, 178] width 9 height 9
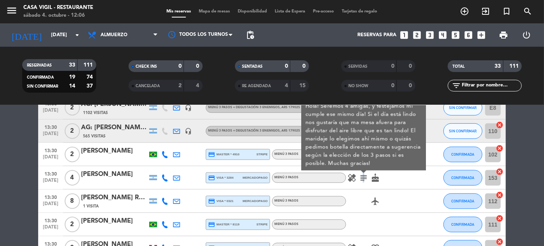
scroll to position [427, 0]
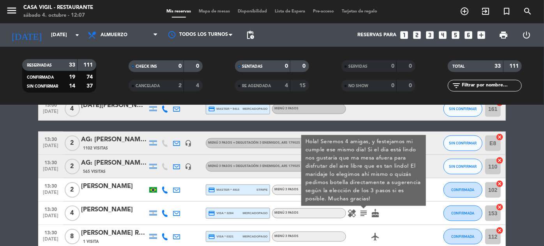
click at [416, 220] on div "healing subject Hola! Seremos 4 amigas, y festejamos mi cumple ese mismo día! S…" at bounding box center [381, 213] width 70 height 23
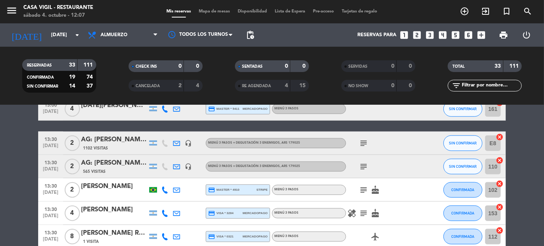
click at [361, 190] on icon "subject" at bounding box center [363, 190] width 9 height 9
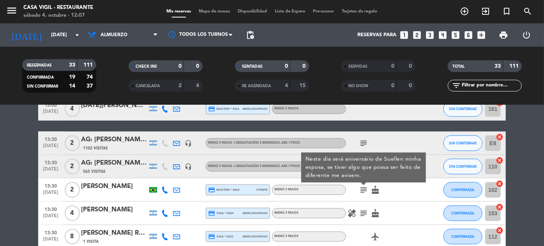
click at [361, 212] on icon "subject" at bounding box center [363, 213] width 9 height 9
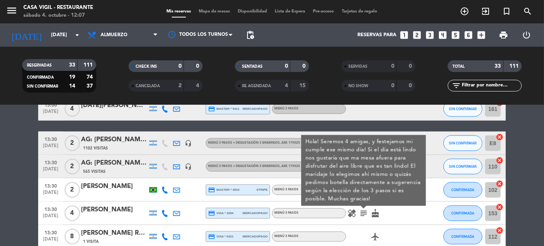
click at [390, 217] on div "healing subject Hola! Seremos 4 amigas, y festejamos mi cumple ese mismo día! S…" at bounding box center [381, 213] width 70 height 23
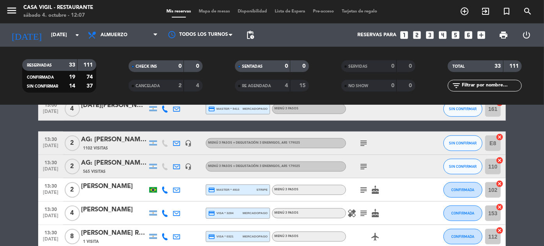
click at [363, 188] on icon "subject" at bounding box center [363, 190] width 9 height 9
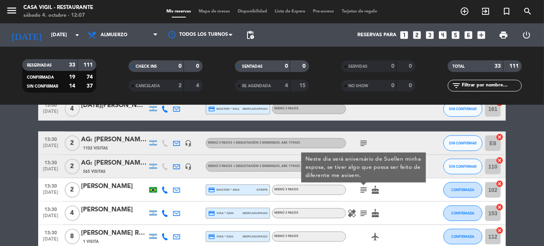
click at [431, 174] on div at bounding box center [426, 166] width 21 height 23
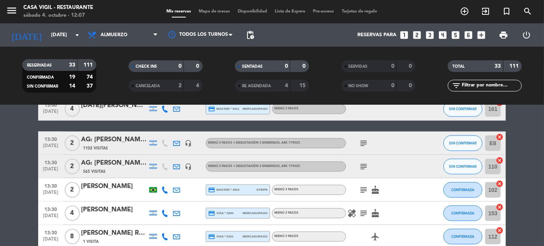
click at [364, 163] on icon "subject" at bounding box center [363, 166] width 9 height 9
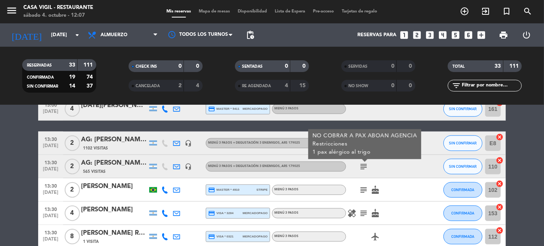
click at [405, 165] on div "subject NO COBRAR A PAX ABOAN AGENCIA Restricciones 1 pax alérgico al trigo" at bounding box center [381, 166] width 70 height 23
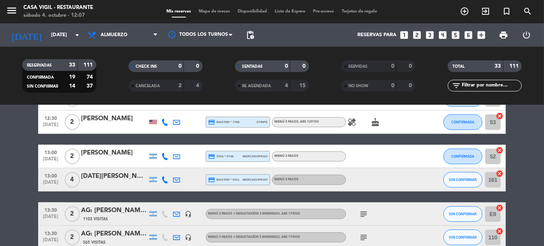
scroll to position [321, 0]
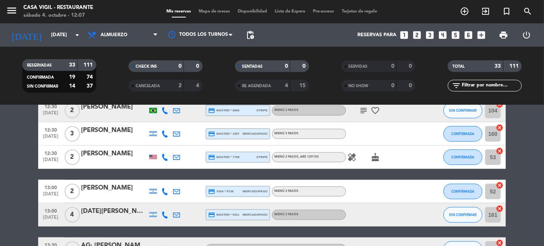
click at [351, 157] on icon "healing" at bounding box center [351, 157] width 9 height 9
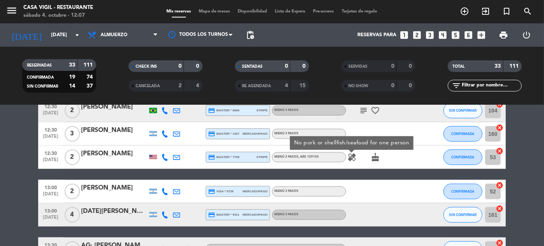
scroll to position [286, 0]
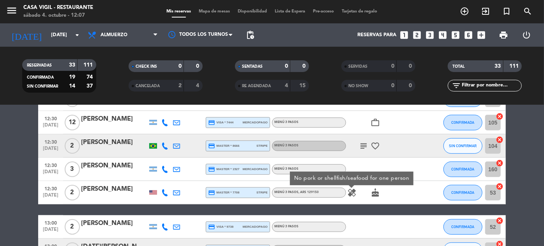
click at [362, 147] on icon "subject" at bounding box center [363, 146] width 9 height 9
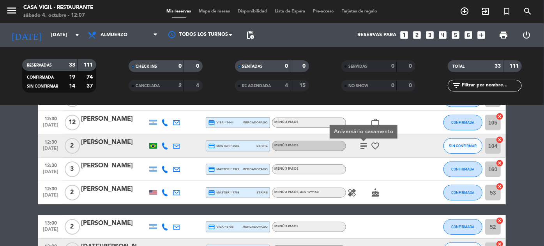
click at [402, 159] on div at bounding box center [381, 169] width 70 height 23
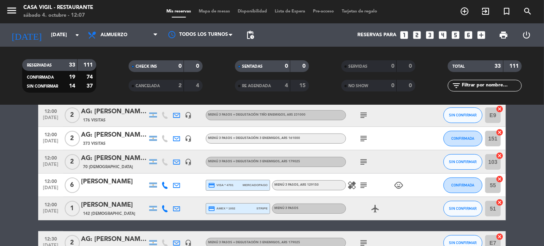
scroll to position [108, 0]
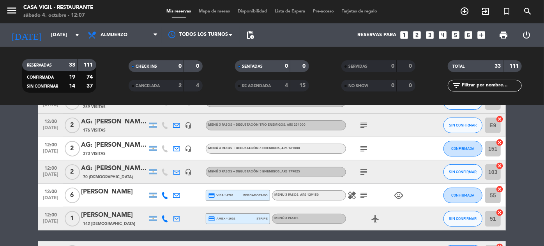
click at [355, 194] on icon "healing" at bounding box center [351, 195] width 9 height 9
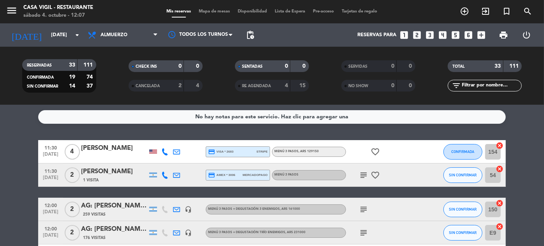
scroll to position [0, 0]
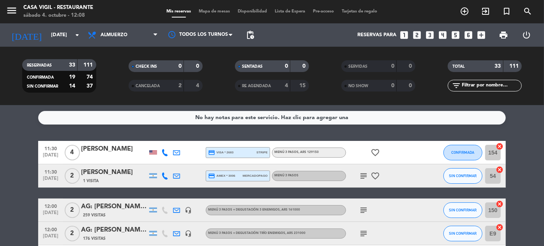
click at [366, 172] on icon "subject" at bounding box center [363, 176] width 9 height 9
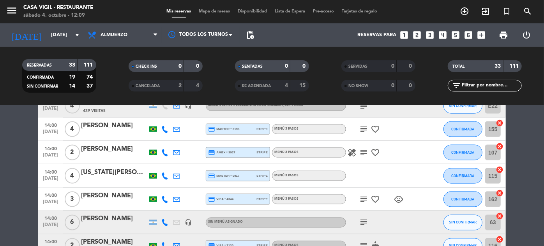
scroll to position [640, 0]
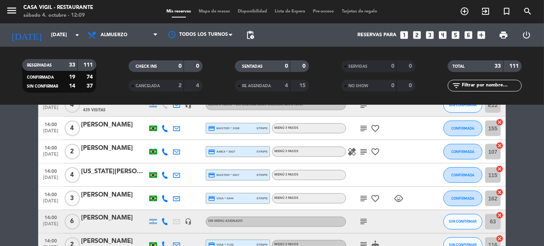
click at [401, 198] on icon "child_care" at bounding box center [398, 198] width 9 height 9
click at [408, 165] on div at bounding box center [381, 175] width 70 height 23
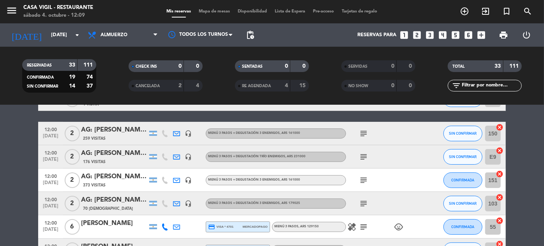
scroll to position [73, 0]
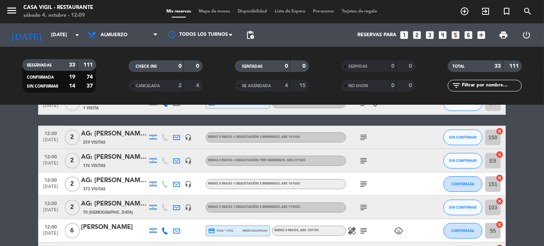
click at [402, 229] on icon "child_care" at bounding box center [398, 231] width 9 height 9
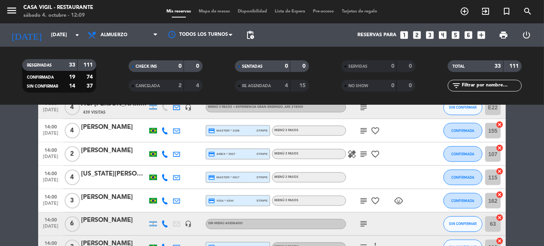
scroll to position [782, 0]
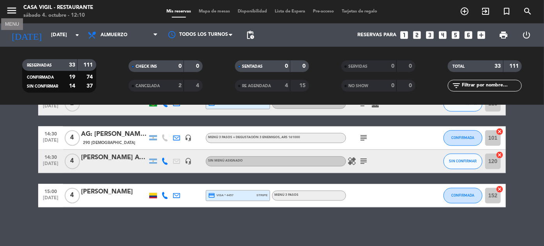
click at [14, 11] on icon "menu" at bounding box center [12, 11] width 12 height 12
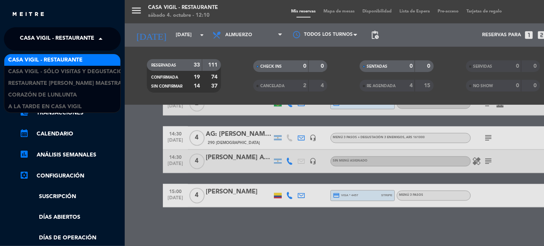
click at [54, 35] on span "Casa Vigil - Restaurante" at bounding box center [57, 39] width 74 height 16
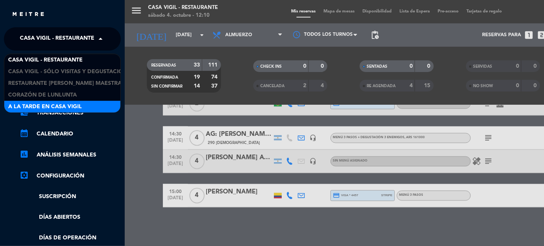
click at [70, 104] on span "A la tarde en Casa Vigil" at bounding box center [45, 107] width 74 height 9
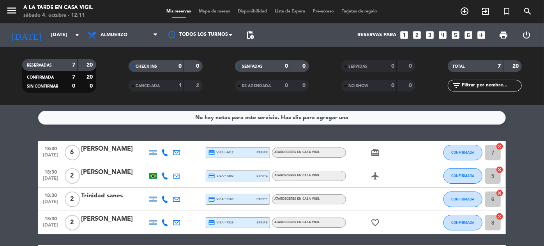
scroll to position [108, 0]
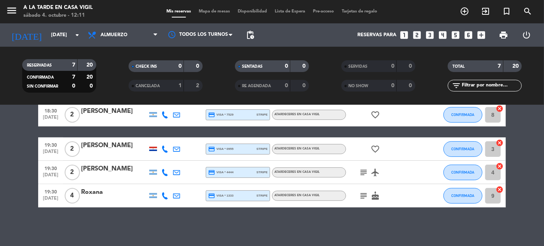
click at [363, 196] on icon "subject" at bounding box center [363, 195] width 9 height 9
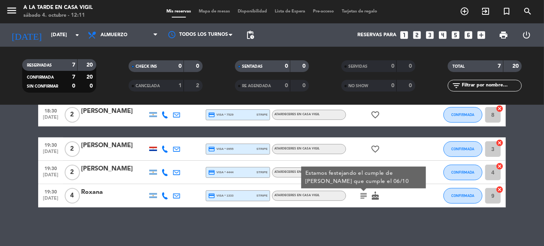
click at [404, 196] on div "subject Estamos festejando el cumple de [PERSON_NAME] que cumple el 06/10 cake" at bounding box center [381, 195] width 70 height 23
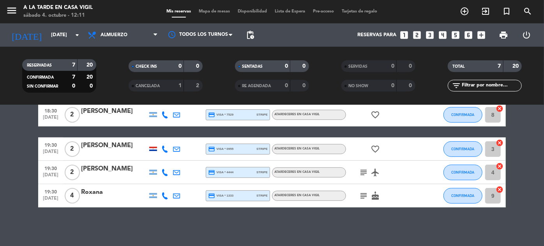
click at [365, 172] on icon "subject" at bounding box center [363, 172] width 9 height 9
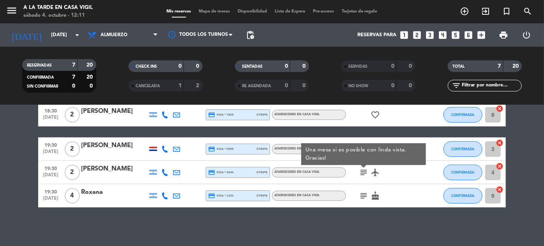
click at [404, 176] on div "subject Una mesa si es posible con linda vista. Gracias! airplanemode_active" at bounding box center [381, 172] width 70 height 23
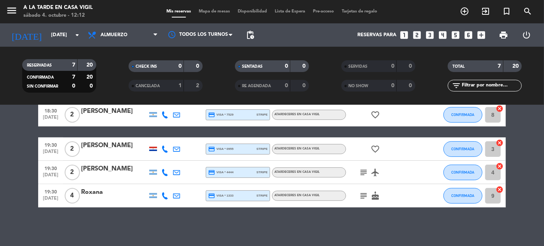
click at [366, 171] on icon "subject" at bounding box center [363, 172] width 9 height 9
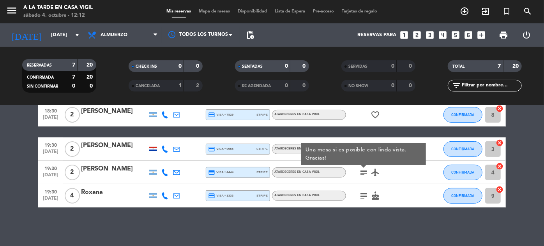
click at [411, 181] on div "subject Una mesa si es posible con linda vista. Gracias! airplanemode_active" at bounding box center [381, 172] width 70 height 23
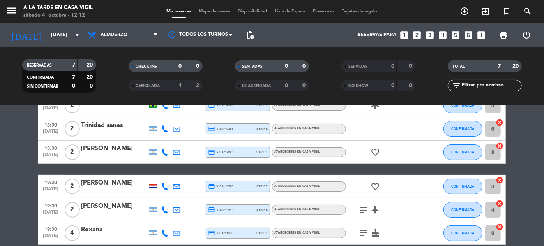
scroll to position [106, 0]
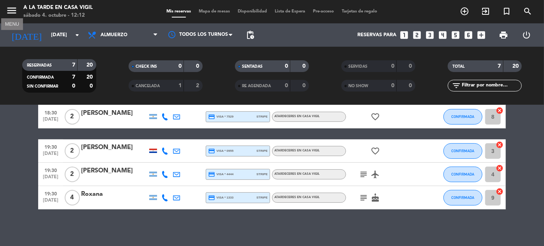
click at [11, 12] on icon "menu" at bounding box center [12, 11] width 12 height 12
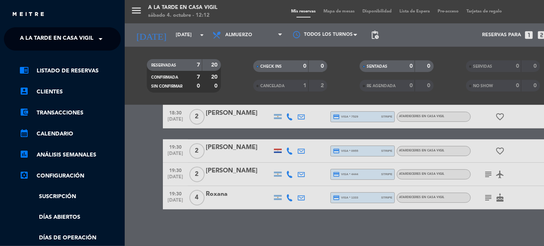
click at [105, 42] on span at bounding box center [102, 39] width 13 height 16
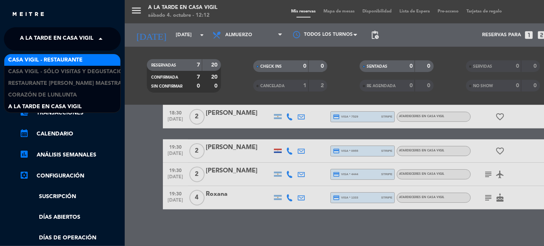
click at [68, 58] on span "Casa Vigil - Restaurante" at bounding box center [45, 60] width 74 height 9
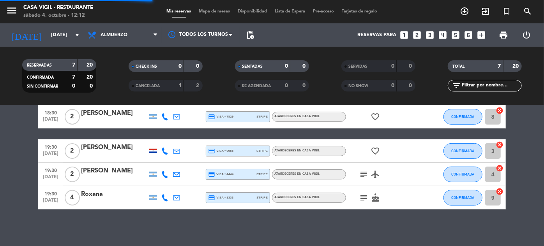
click at [123, 35] on span "Almuerzo" at bounding box center [114, 34] width 27 height 5
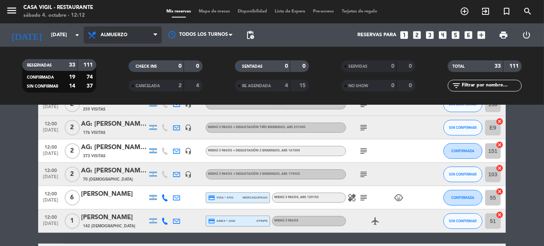
click at [115, 36] on span "Almuerzo" at bounding box center [114, 34] width 27 height 5
click at [110, 90] on div "menu Casa [PERSON_NAME] - Restaurante [DATE] 4. octubre - 12:12 Mis reservas Ma…" at bounding box center [272, 52] width 544 height 105
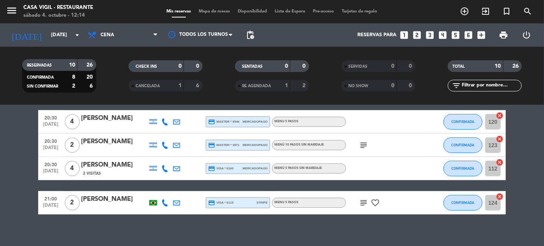
scroll to position [200, 0]
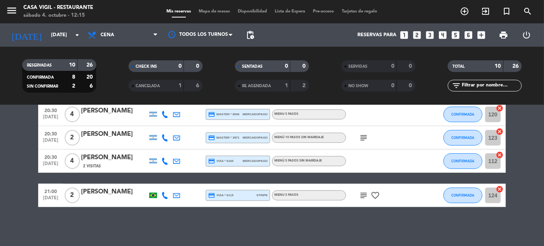
click at [364, 194] on icon "subject" at bounding box center [363, 195] width 9 height 9
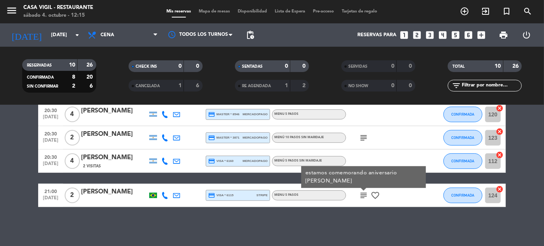
click at [360, 137] on icon "subject" at bounding box center [363, 137] width 9 height 9
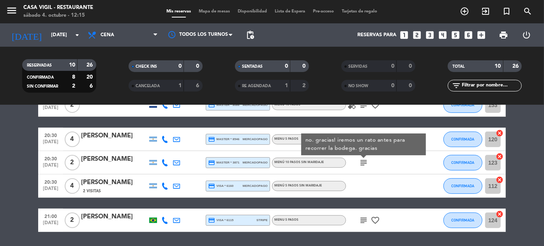
scroll to position [165, 0]
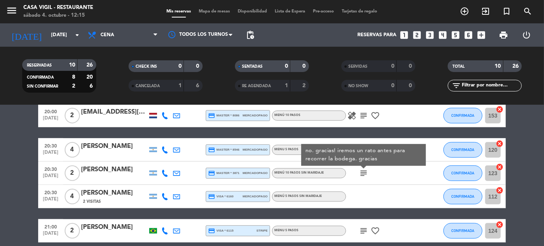
click at [385, 138] on div at bounding box center [381, 149] width 70 height 23
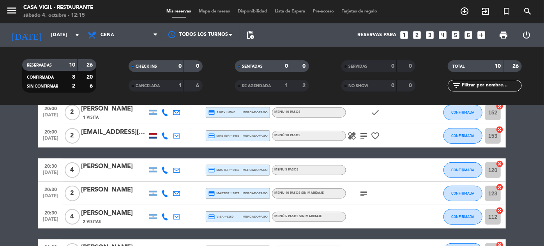
scroll to position [129, 0]
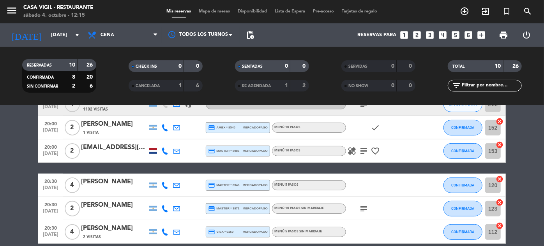
click at [354, 151] on icon "healing" at bounding box center [351, 151] width 9 height 9
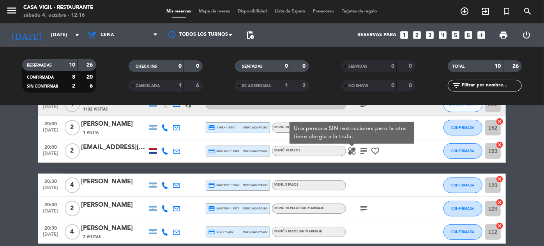
click at [414, 156] on div "healing Una persona SIN restricciones pero la otra tiene alergia a la trufa. su…" at bounding box center [381, 151] width 70 height 23
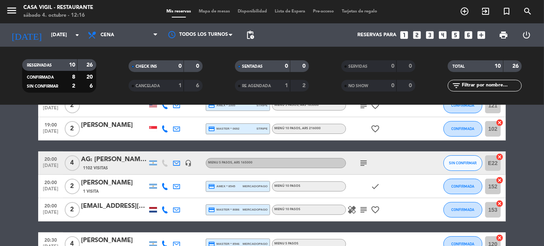
scroll to position [58, 0]
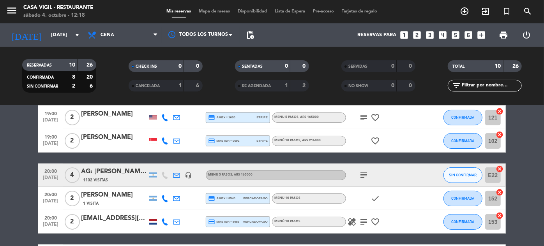
click at [353, 224] on icon "healing" at bounding box center [351, 222] width 9 height 9
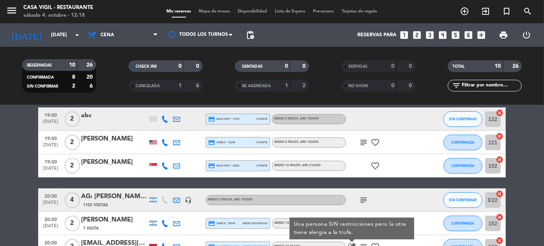
scroll to position [23, 0]
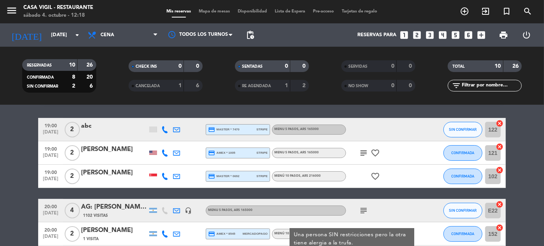
click at [365, 156] on icon "subject" at bounding box center [363, 153] width 9 height 9
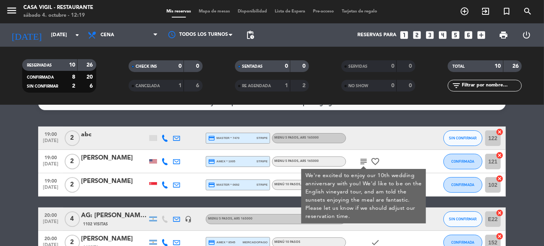
scroll to position [0, 0]
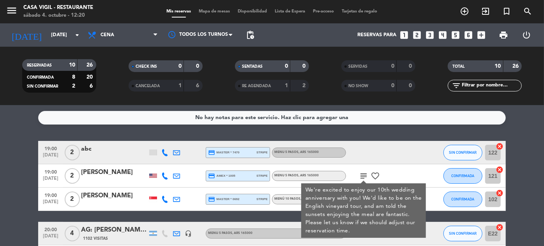
click at [414, 151] on div at bounding box center [381, 152] width 70 height 23
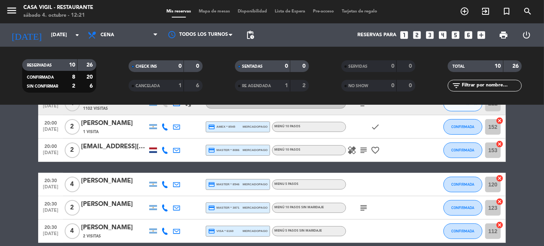
scroll to position [142, 0]
